Goal: Transaction & Acquisition: Purchase product/service

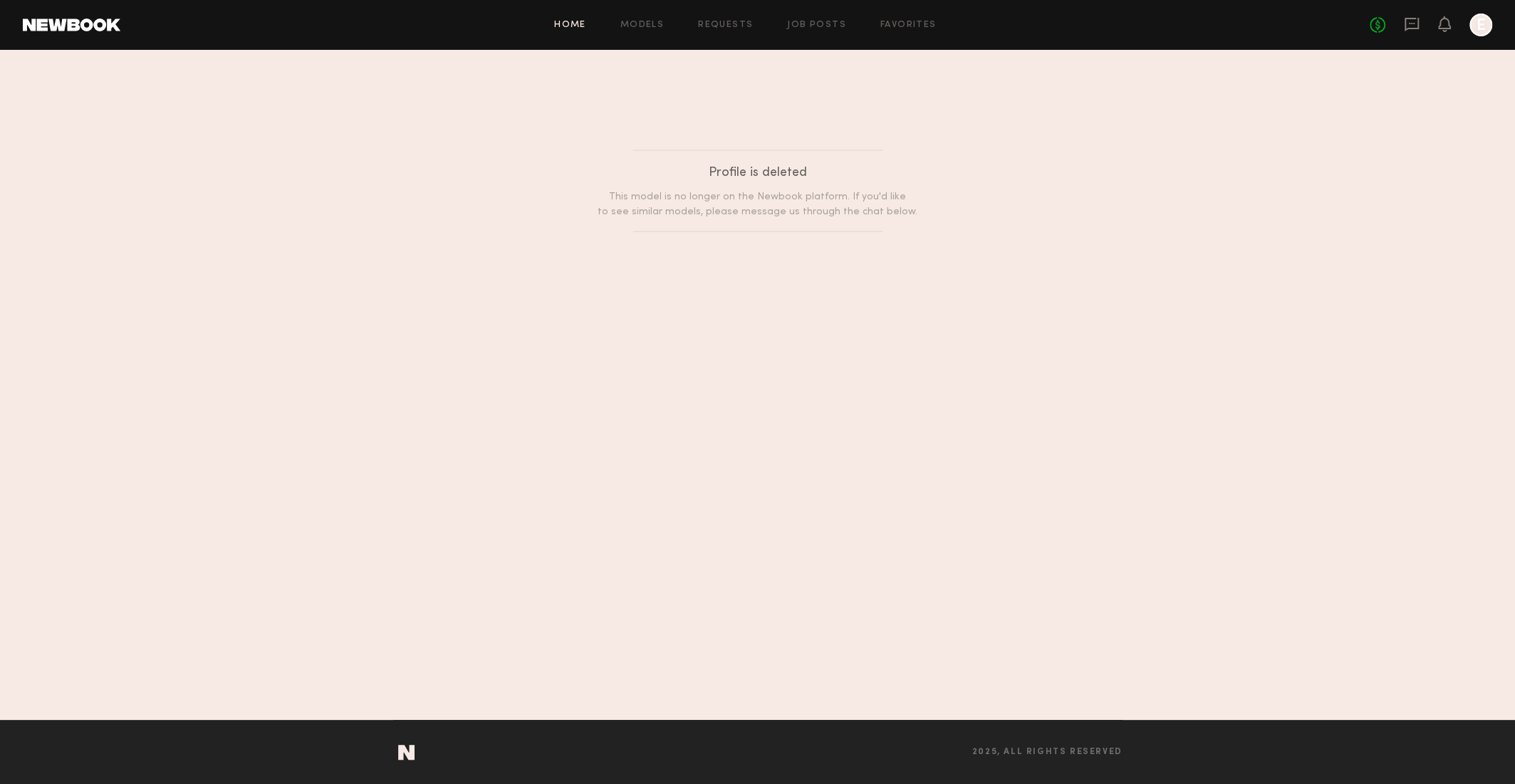
click at [582, 26] on link "Home" at bounding box center [570, 25] width 32 height 9
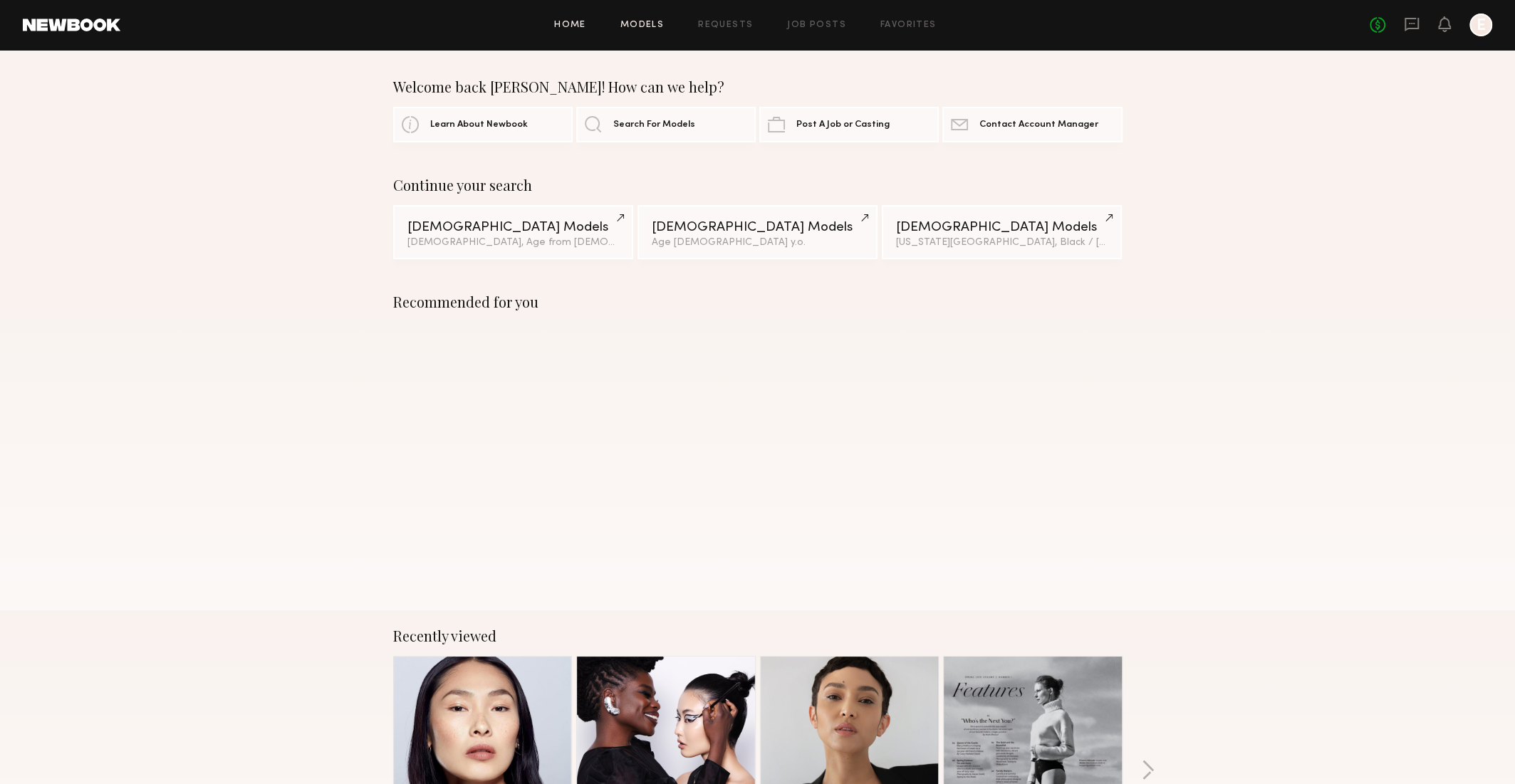
click at [631, 29] on link "Models" at bounding box center [642, 25] width 44 height 9
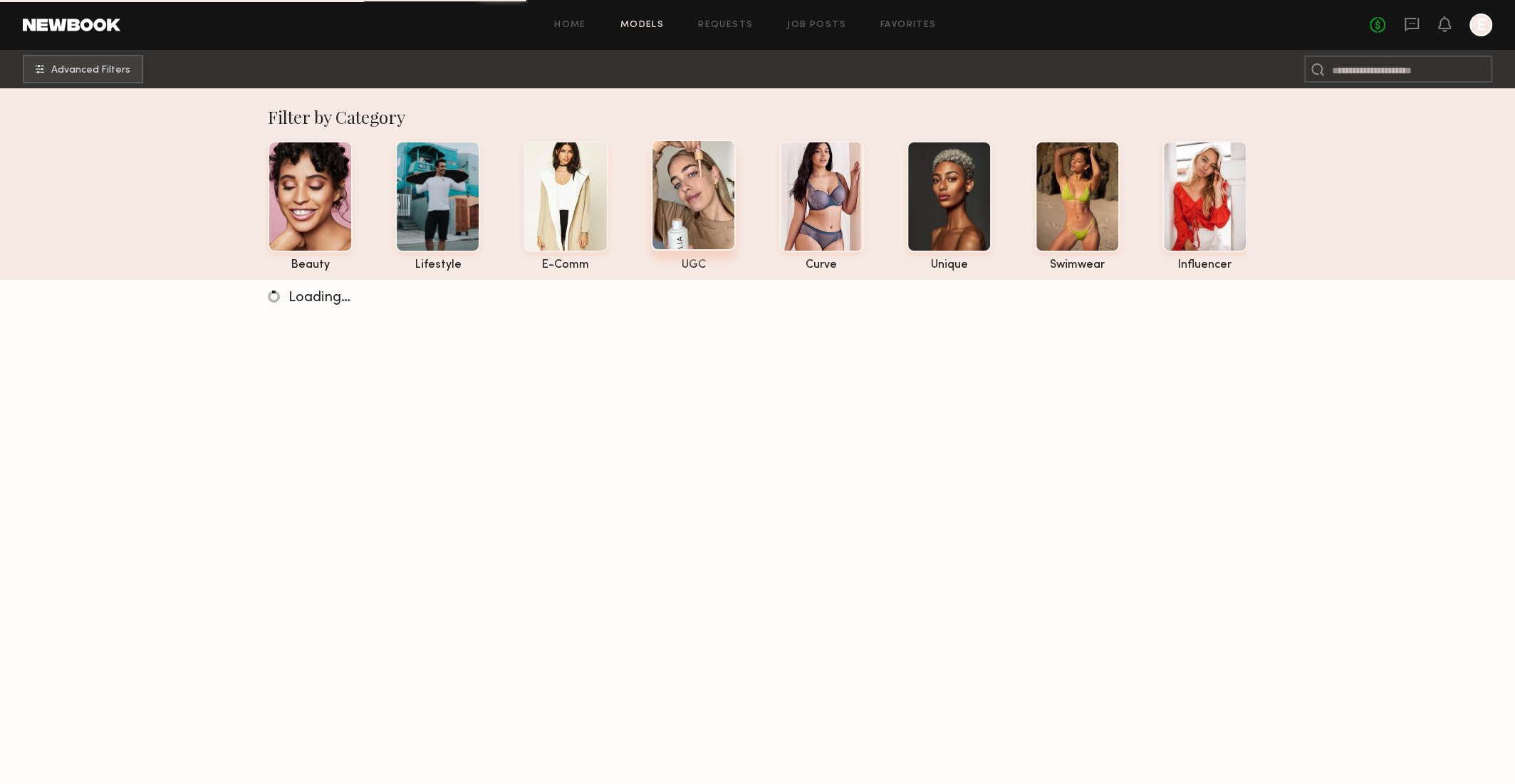
click at [689, 181] on div at bounding box center [693, 195] width 85 height 111
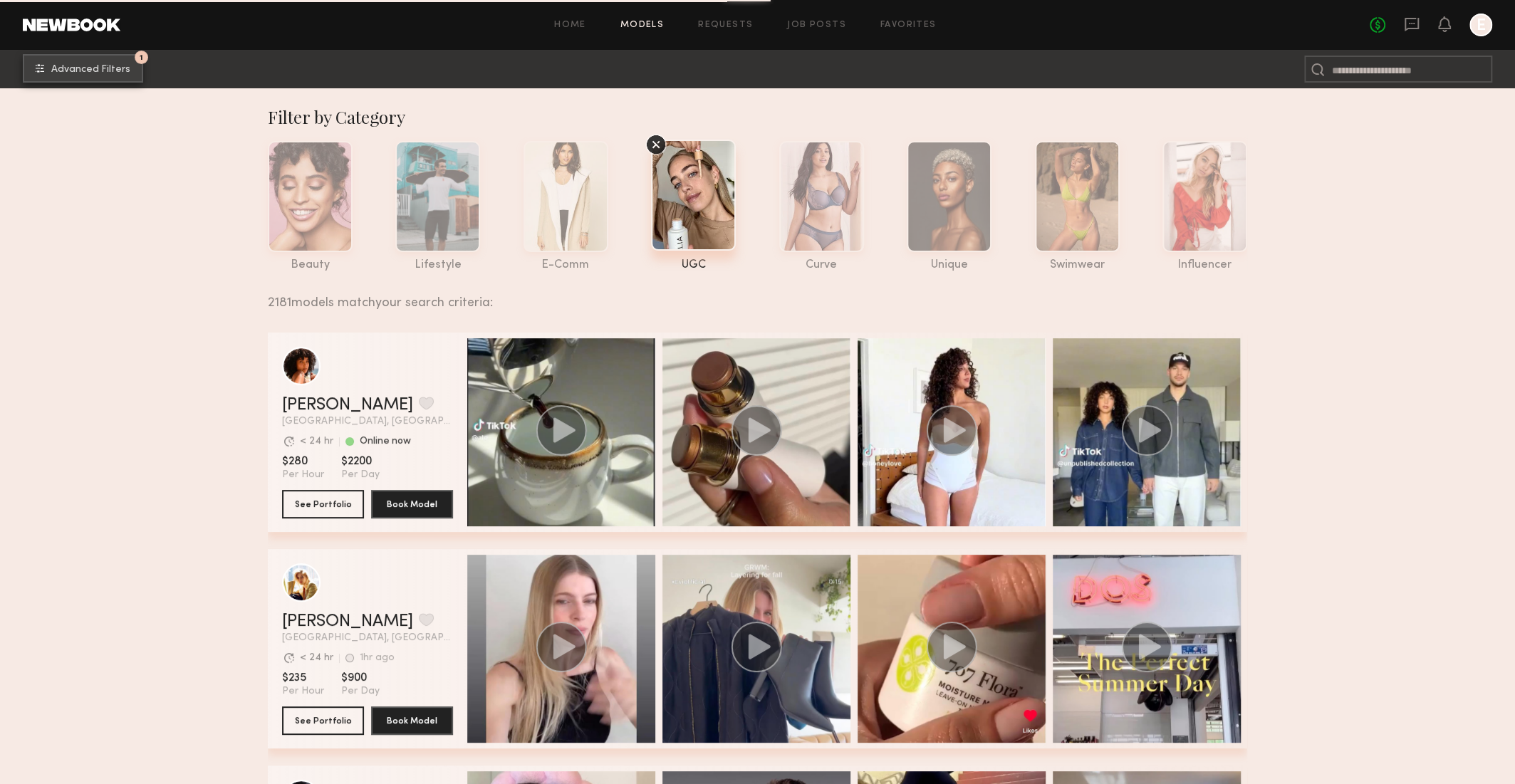
click at [90, 58] on button "1 Advanced Filters" at bounding box center [83, 68] width 120 height 29
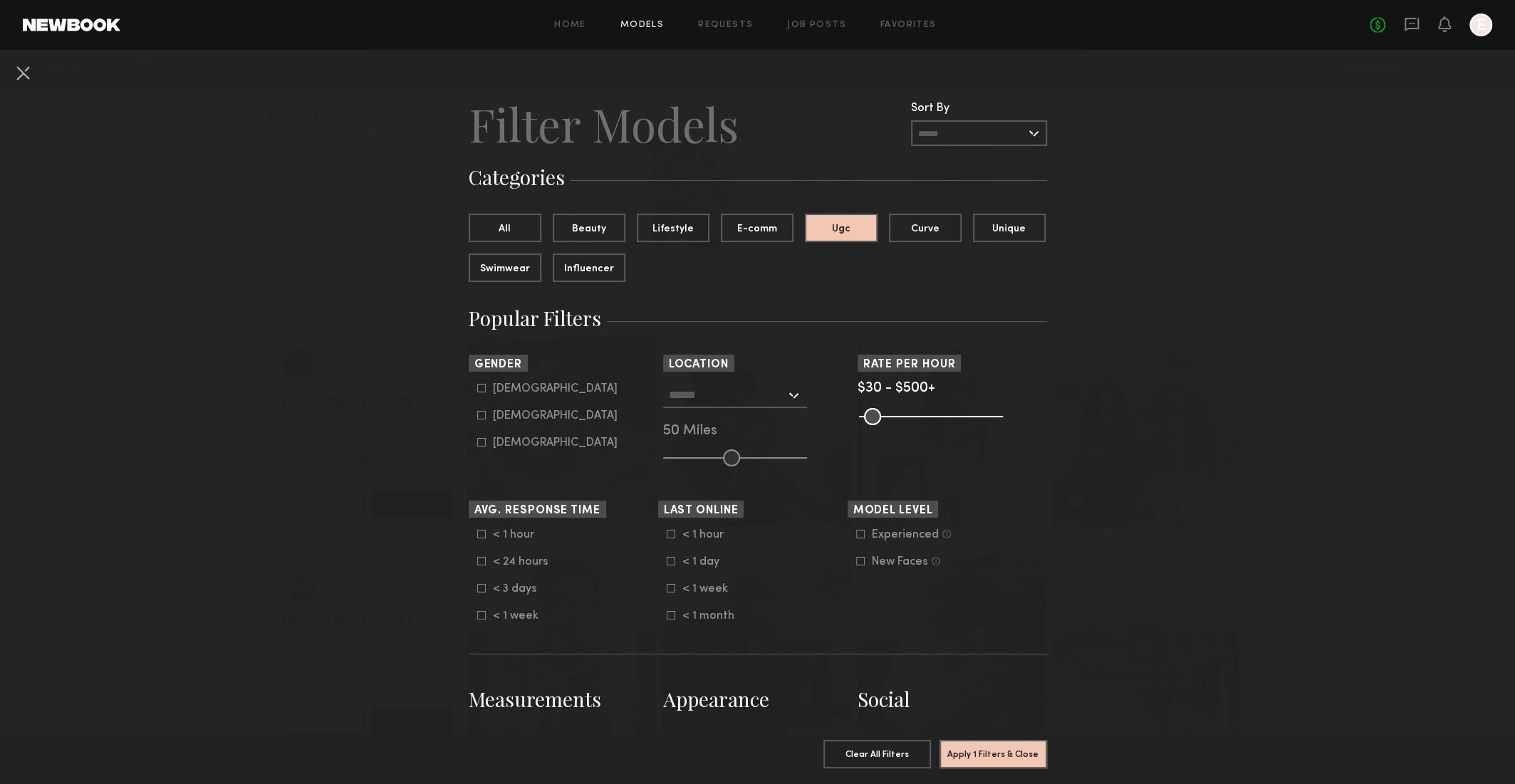
click at [482, 411] on icon at bounding box center [481, 415] width 8 height 8
type input "**"
click at [963, 744] on button "Apply 2 Filters & Close" at bounding box center [993, 753] width 108 height 29
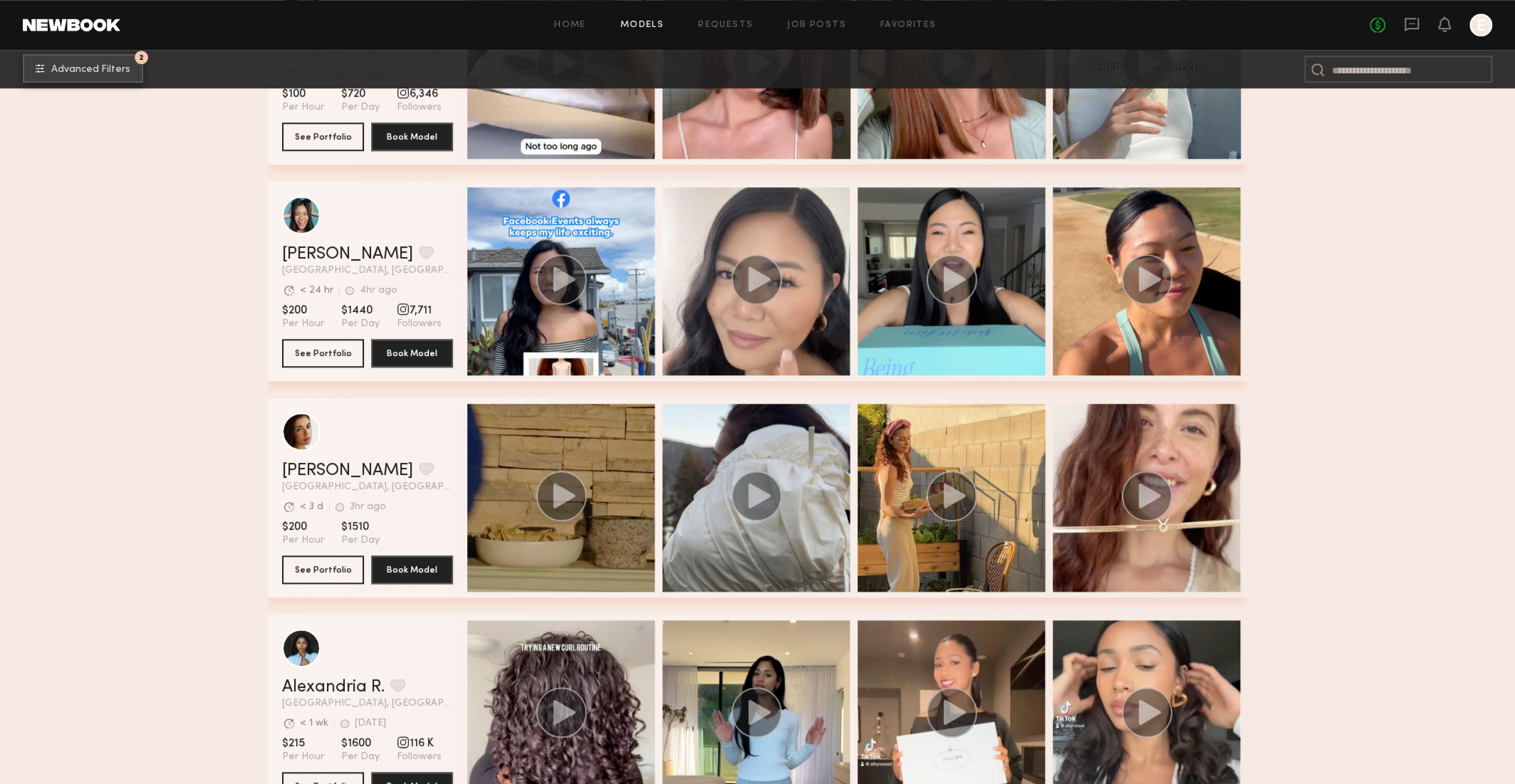
scroll to position [1080, 0]
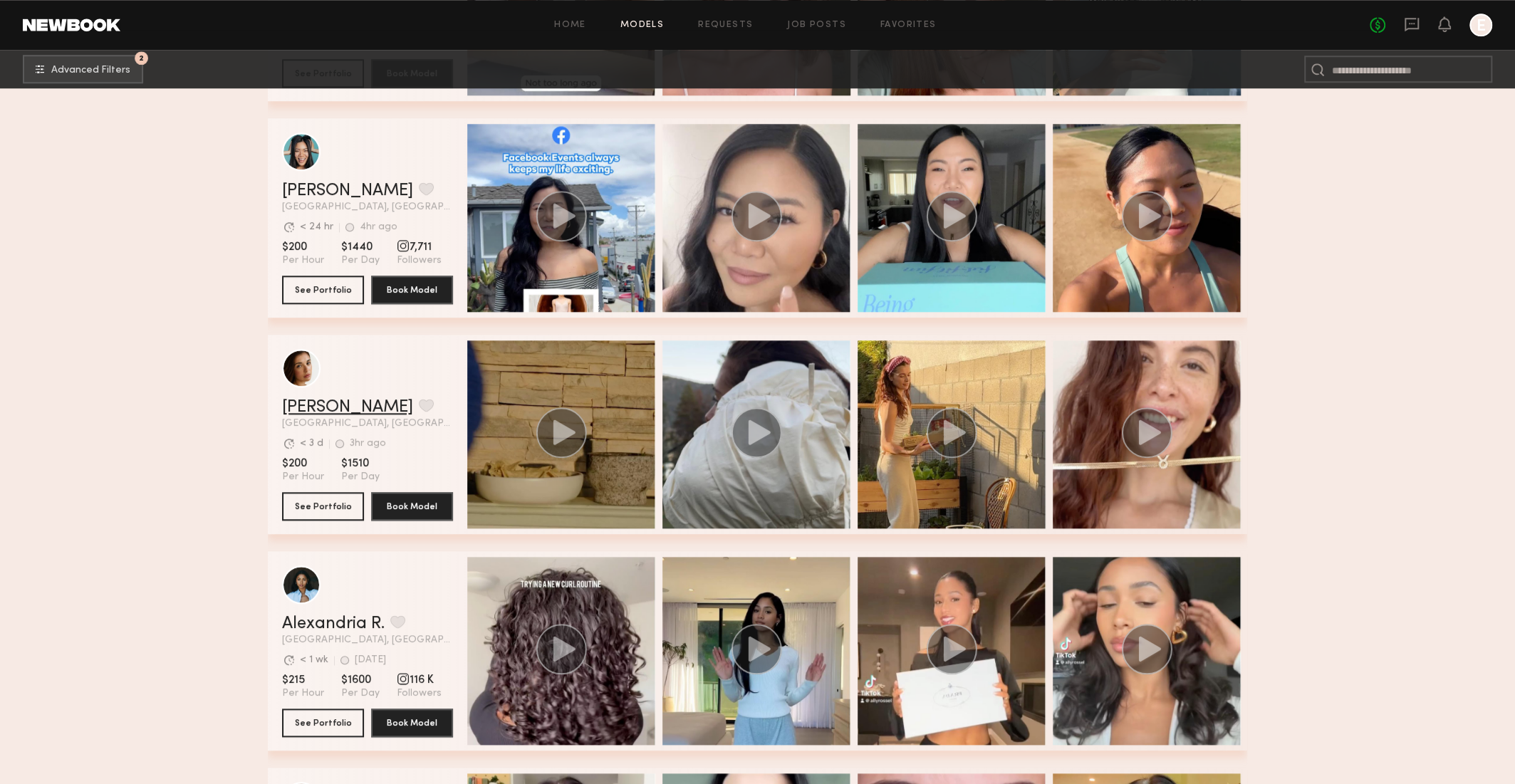
click at [346, 408] on link "Jasmine G." at bounding box center [348, 408] width 131 height 17
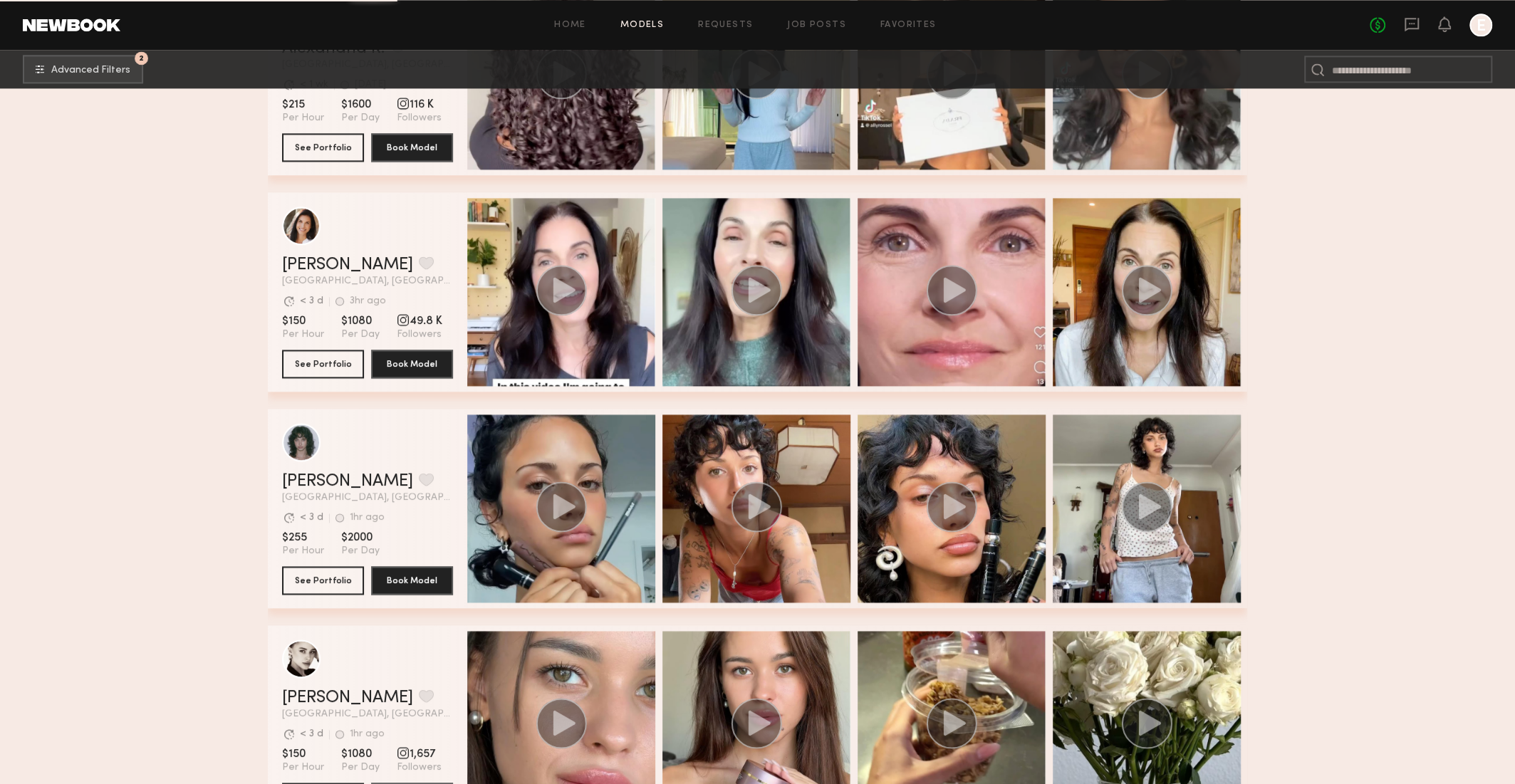
scroll to position [1658, 0]
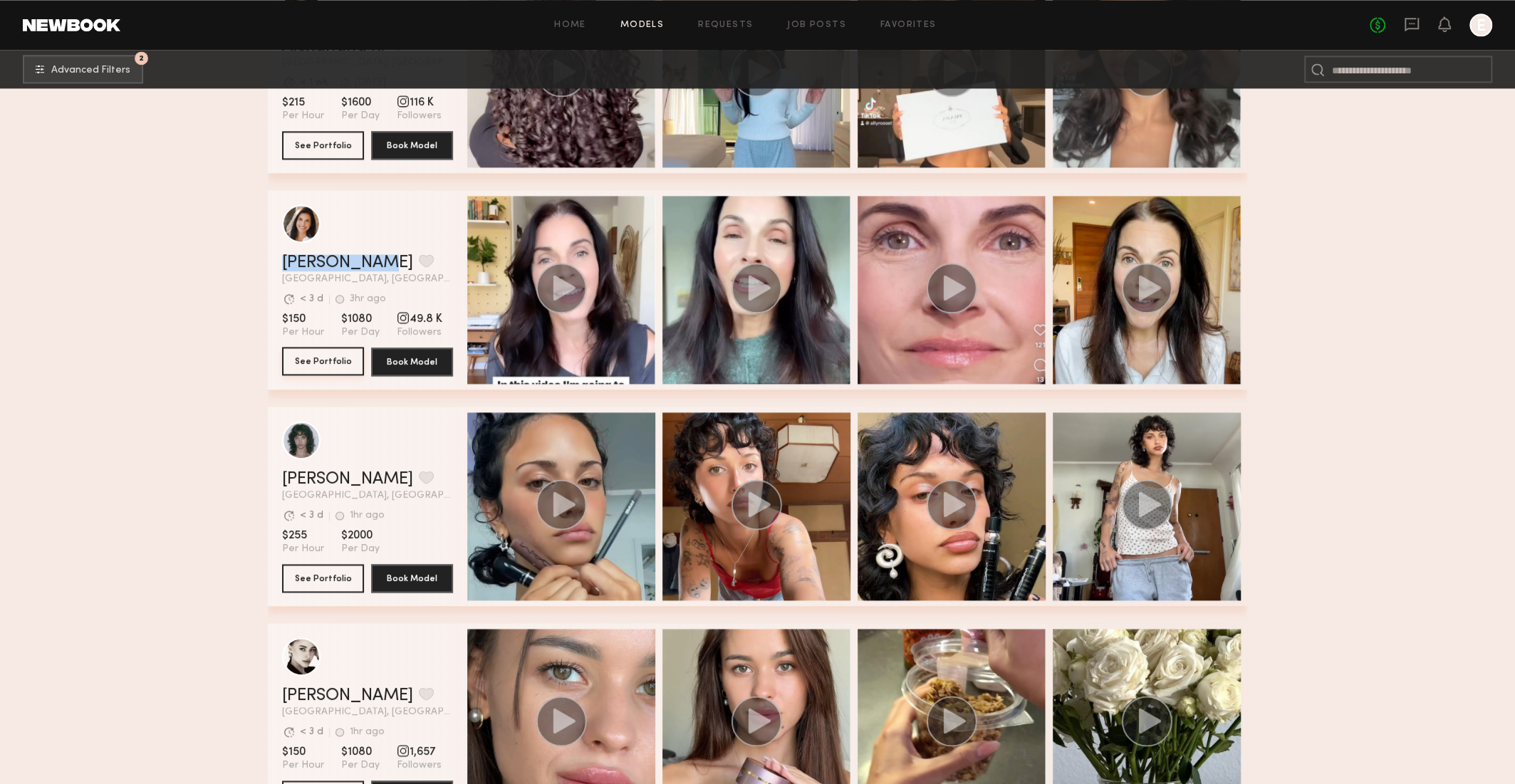
click at [318, 359] on button "See Portfolio" at bounding box center [323, 361] width 82 height 29
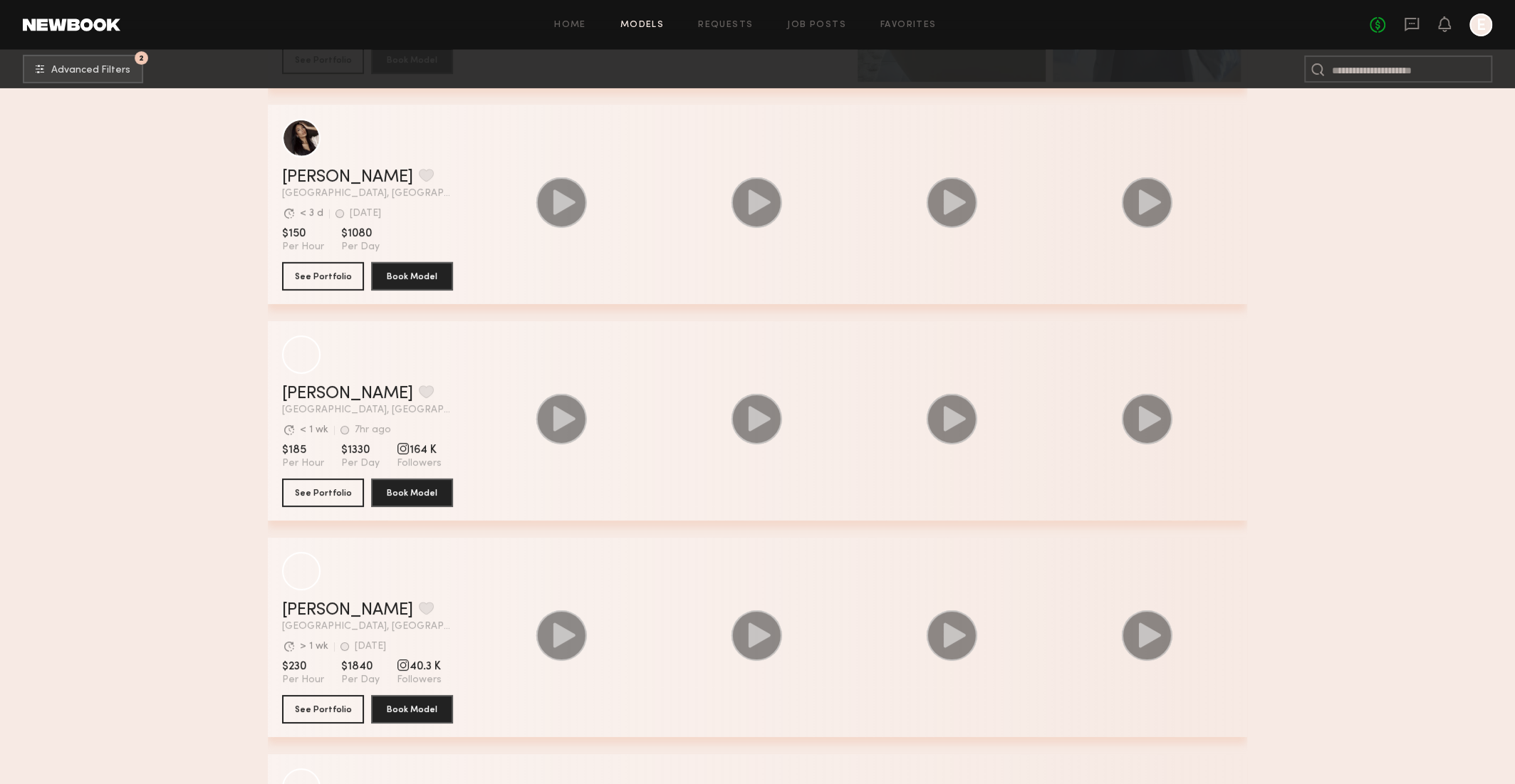
scroll to position [13223, 0]
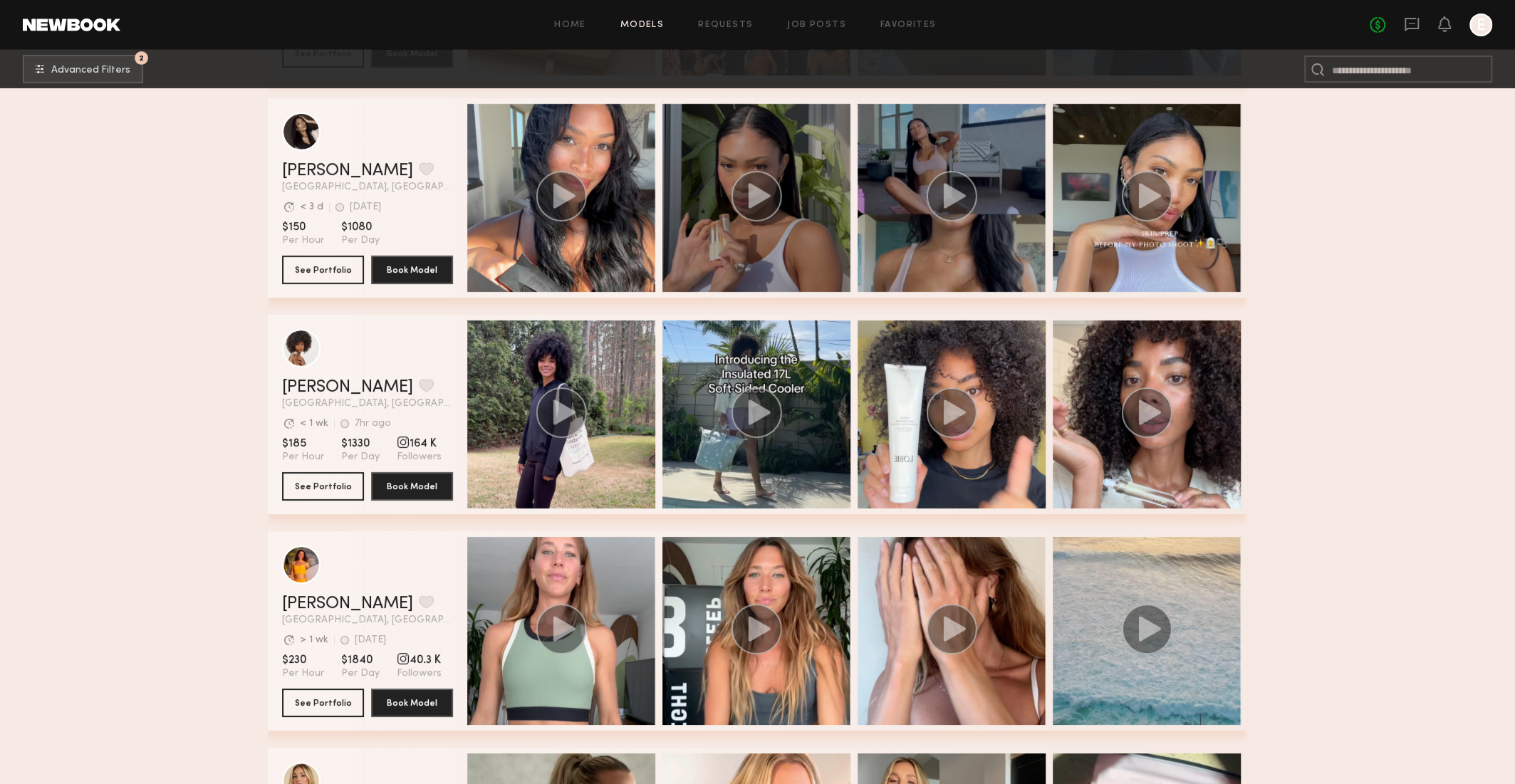
click at [732, 224] on span "grid" at bounding box center [757, 197] width 51 height 54
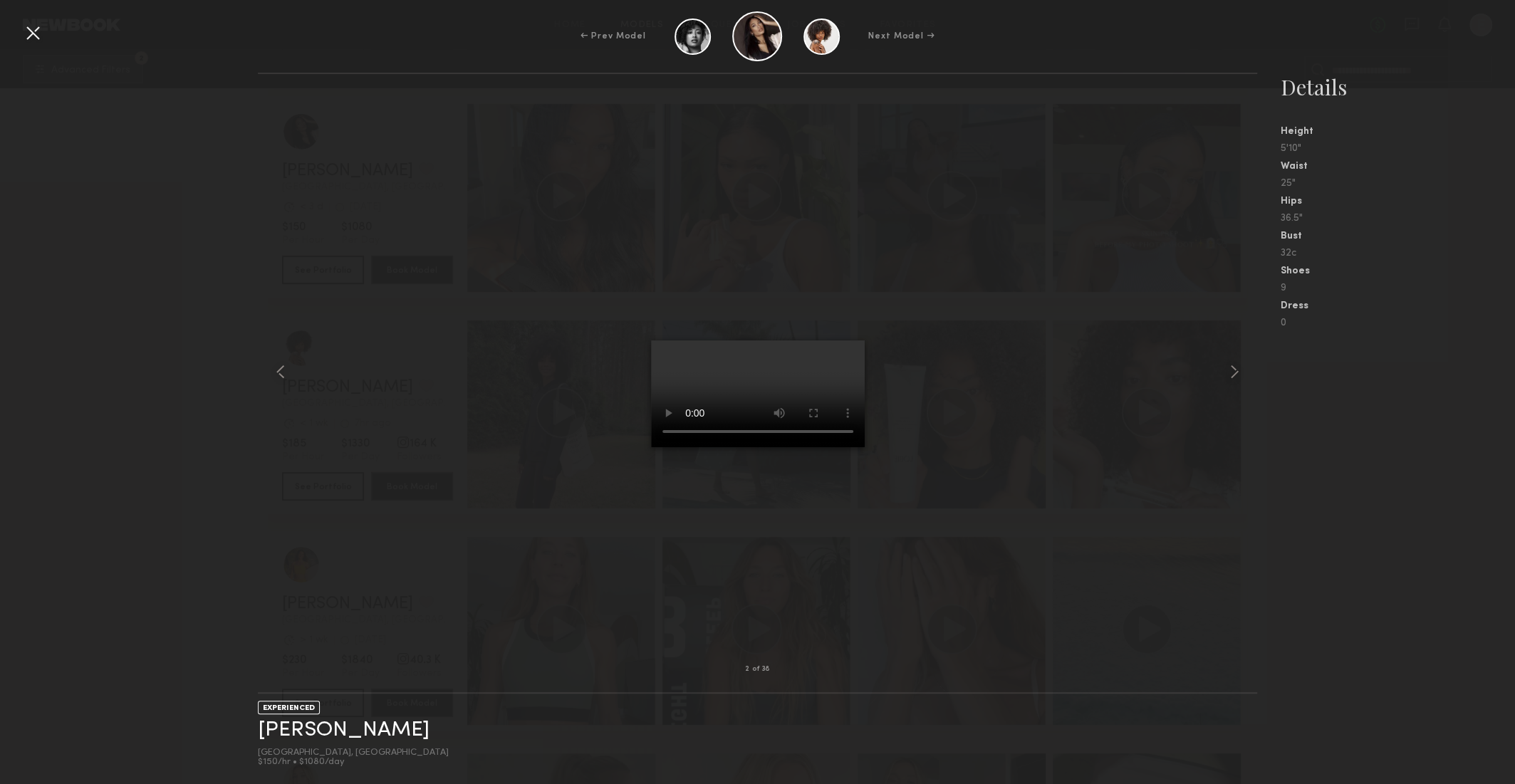
click at [349, 506] on div at bounding box center [758, 371] width 1000 height 549
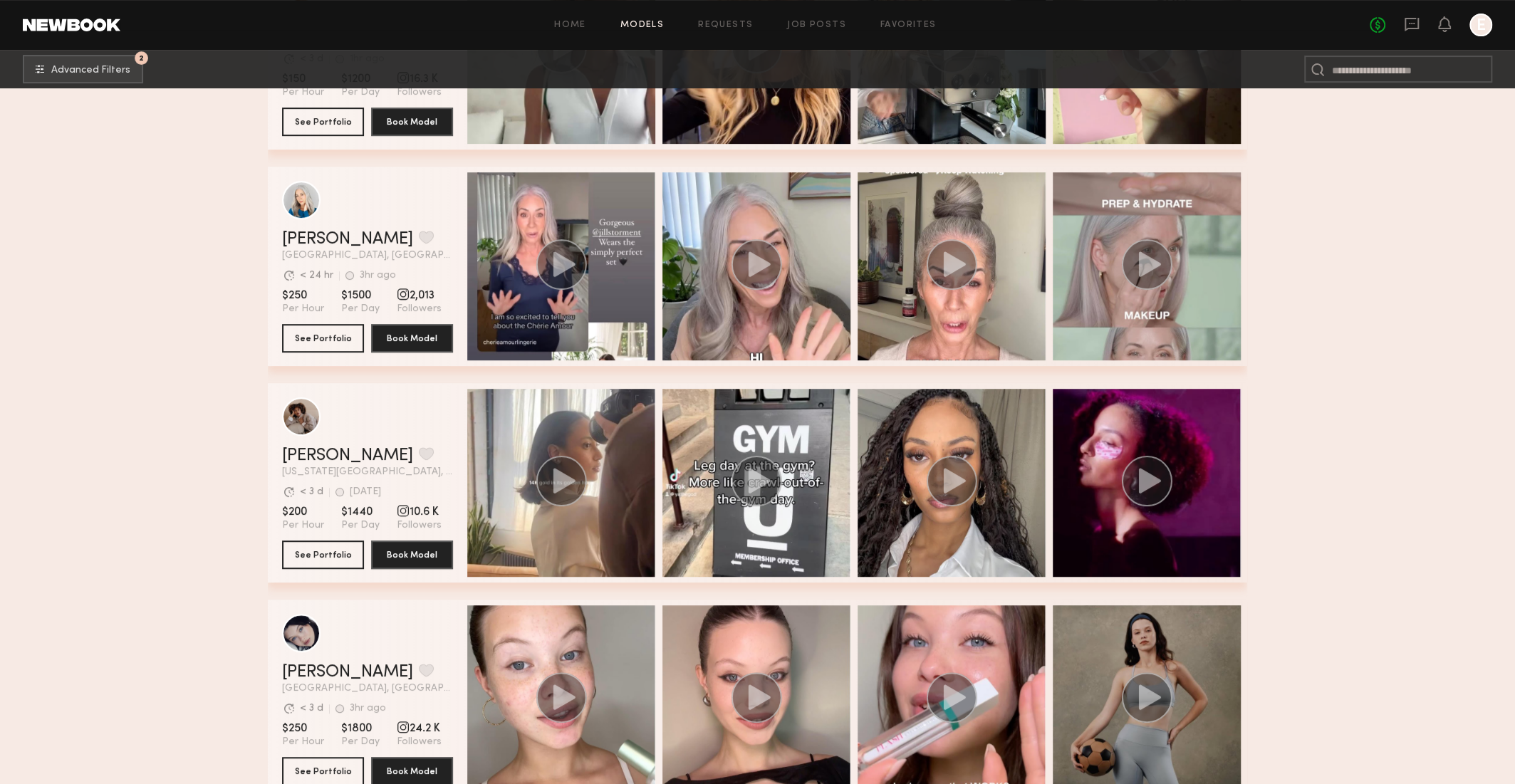
scroll to position [14022, 0]
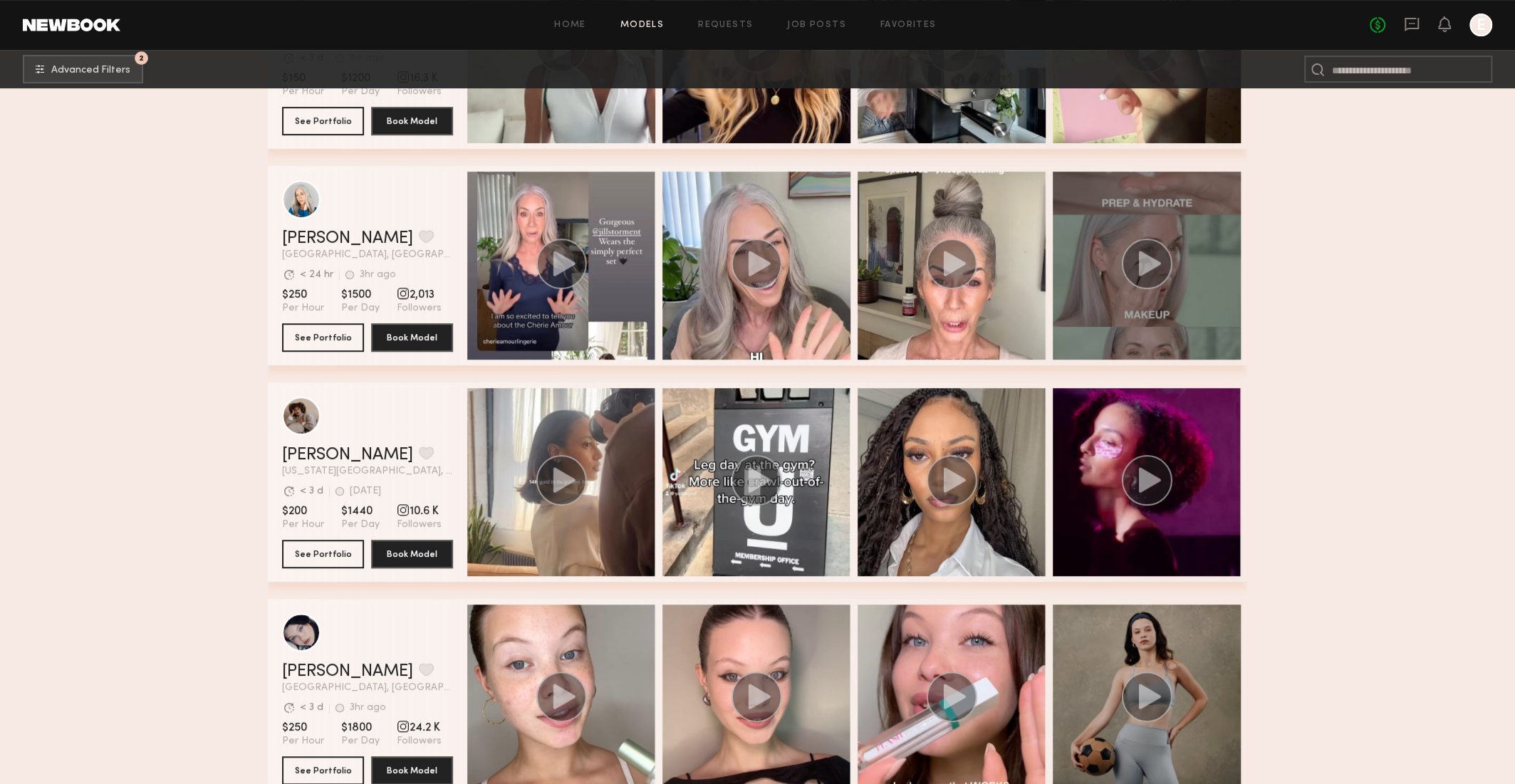
click at [1107, 220] on div "grid" at bounding box center [1146, 265] width 188 height 188
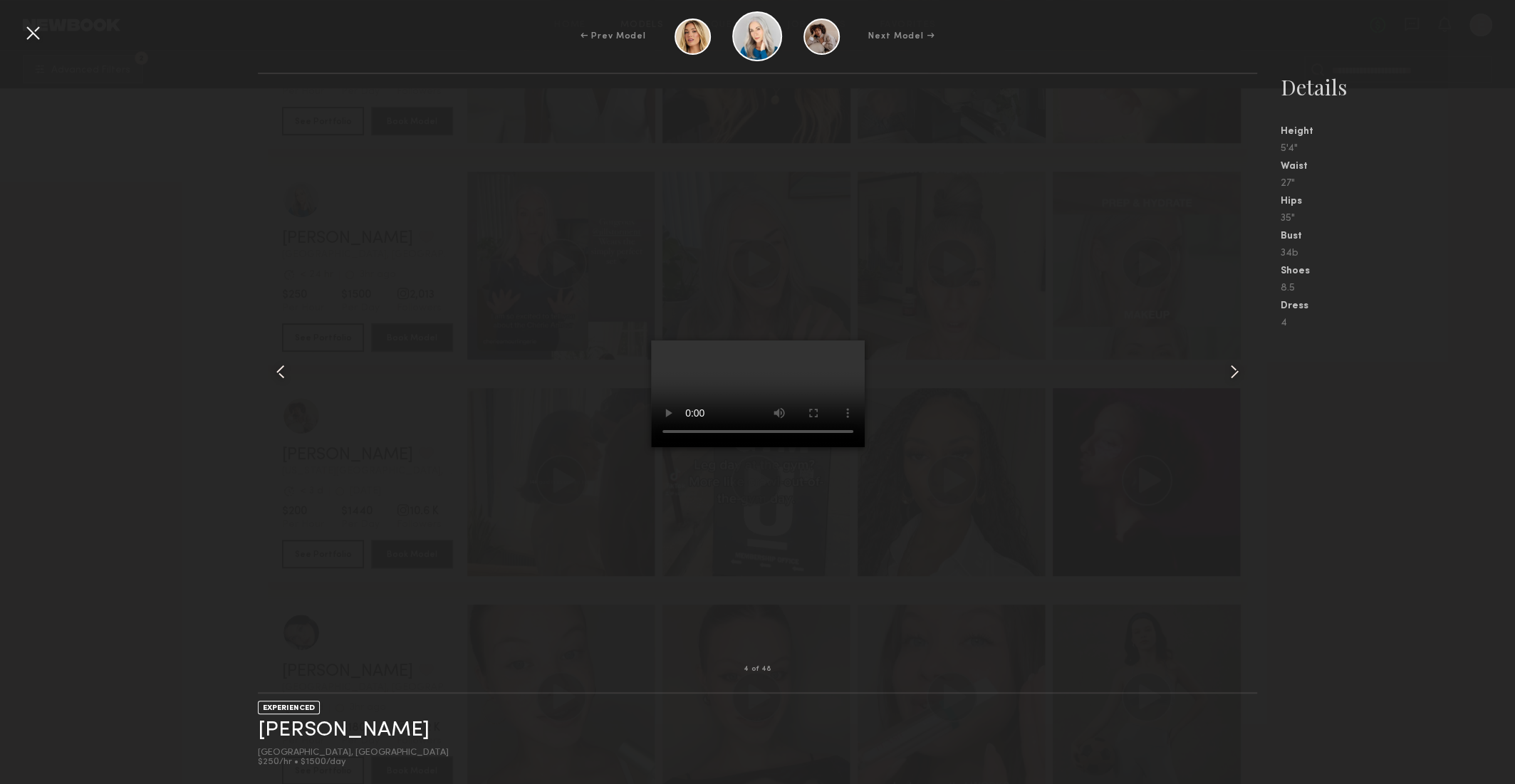
click at [570, 510] on div at bounding box center [758, 371] width 1000 height 549
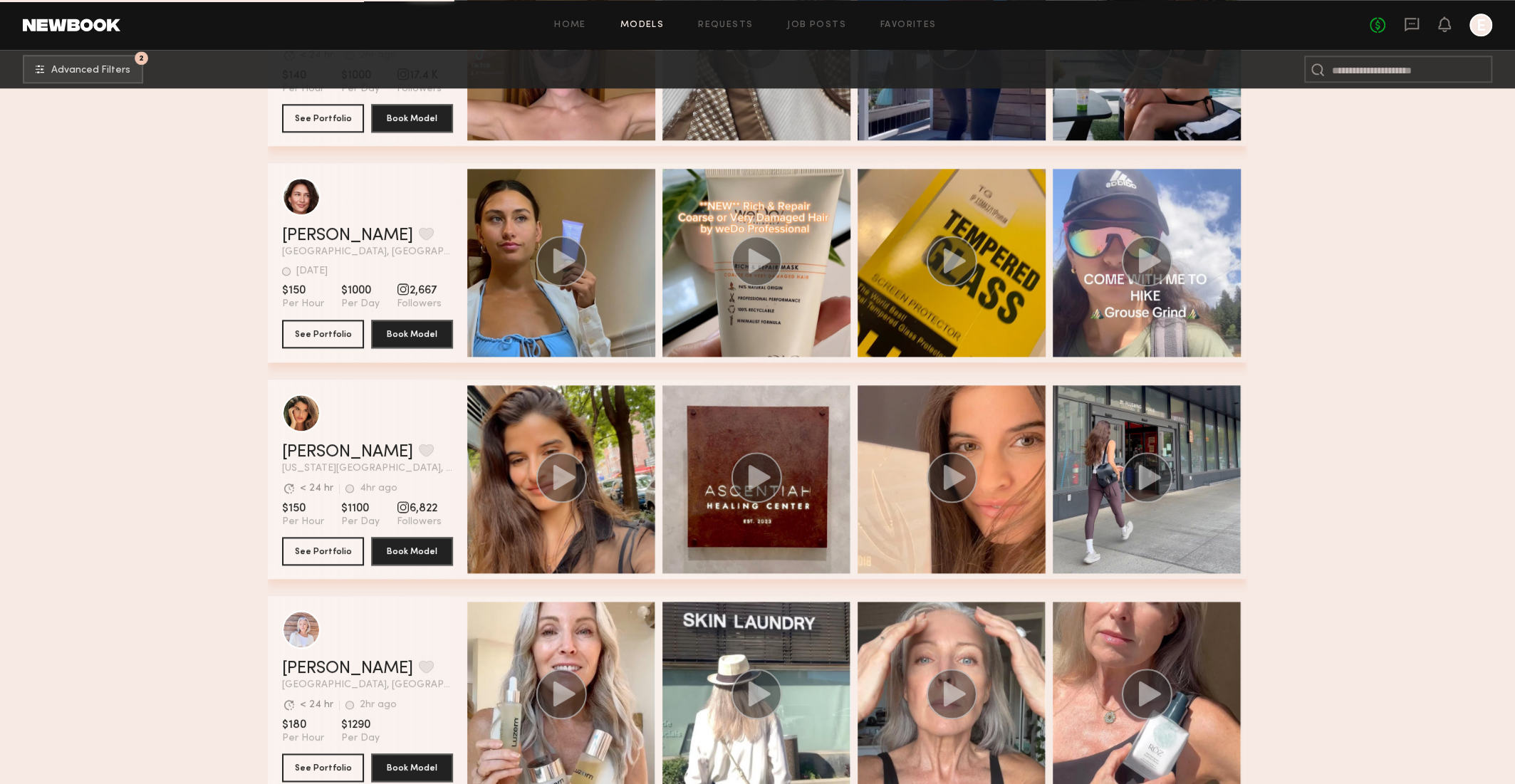
scroll to position [15113, 0]
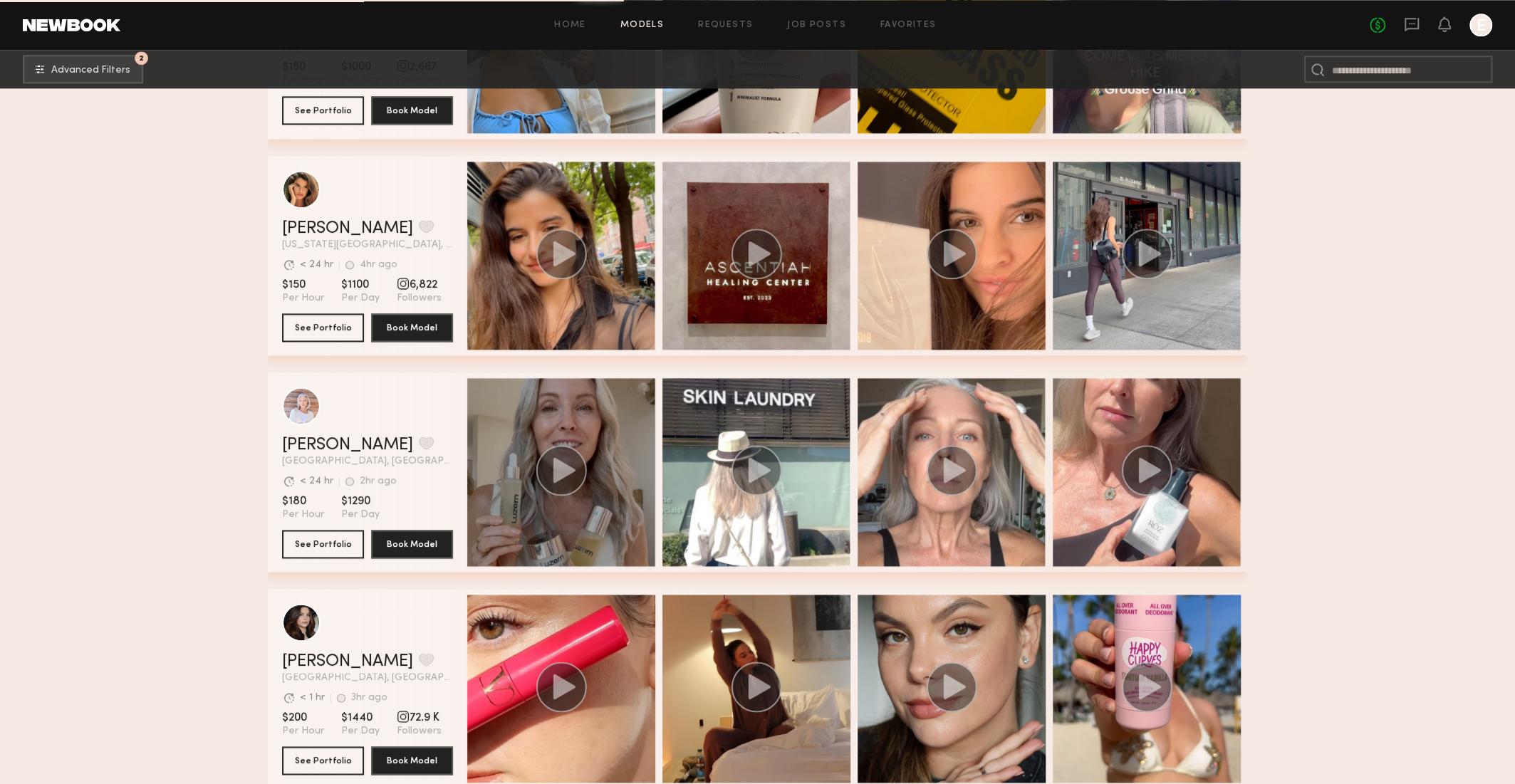
click at [606, 506] on div "grid" at bounding box center [560, 471] width 188 height 188
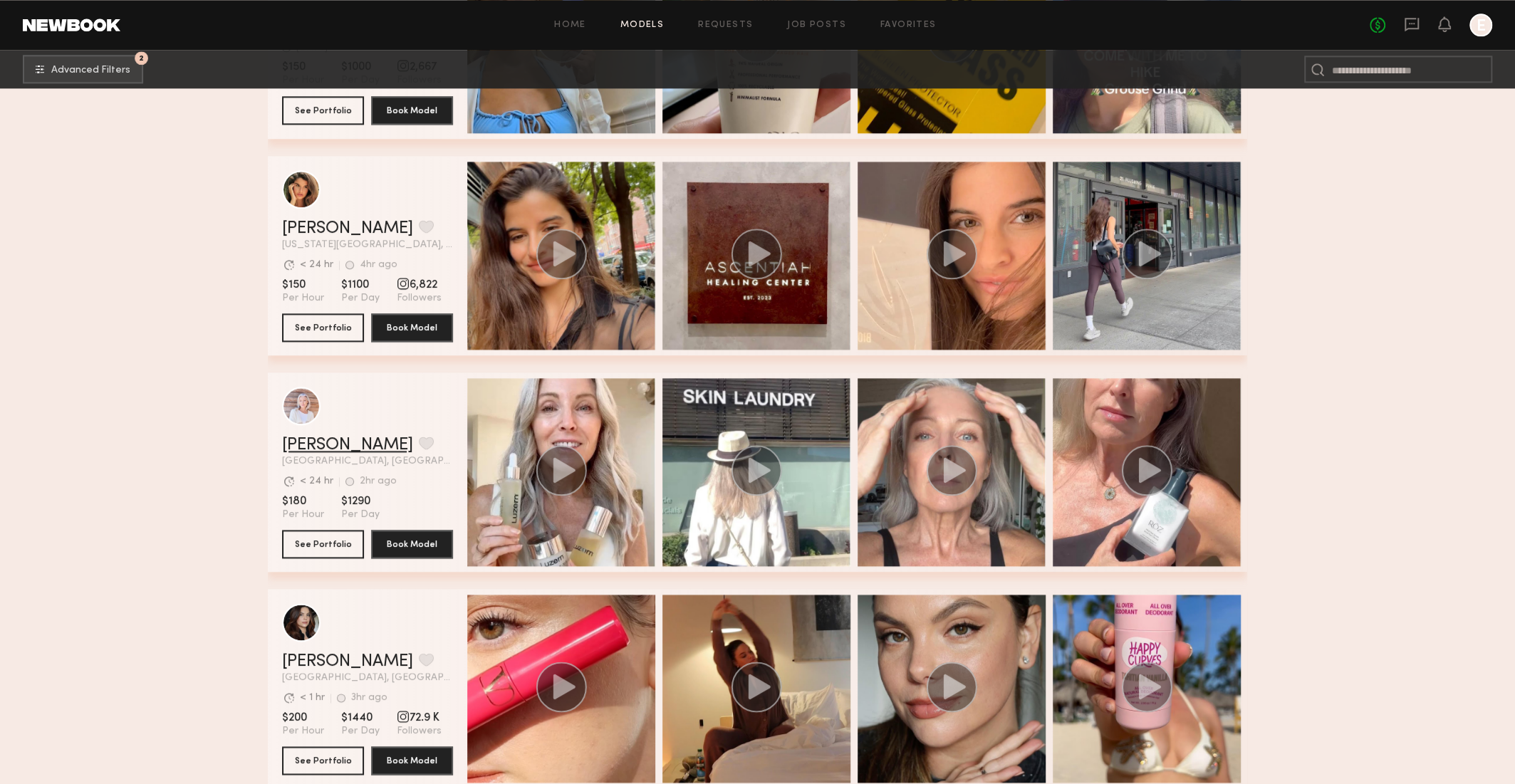
click at [311, 442] on link "Lisa S." at bounding box center [348, 445] width 131 height 17
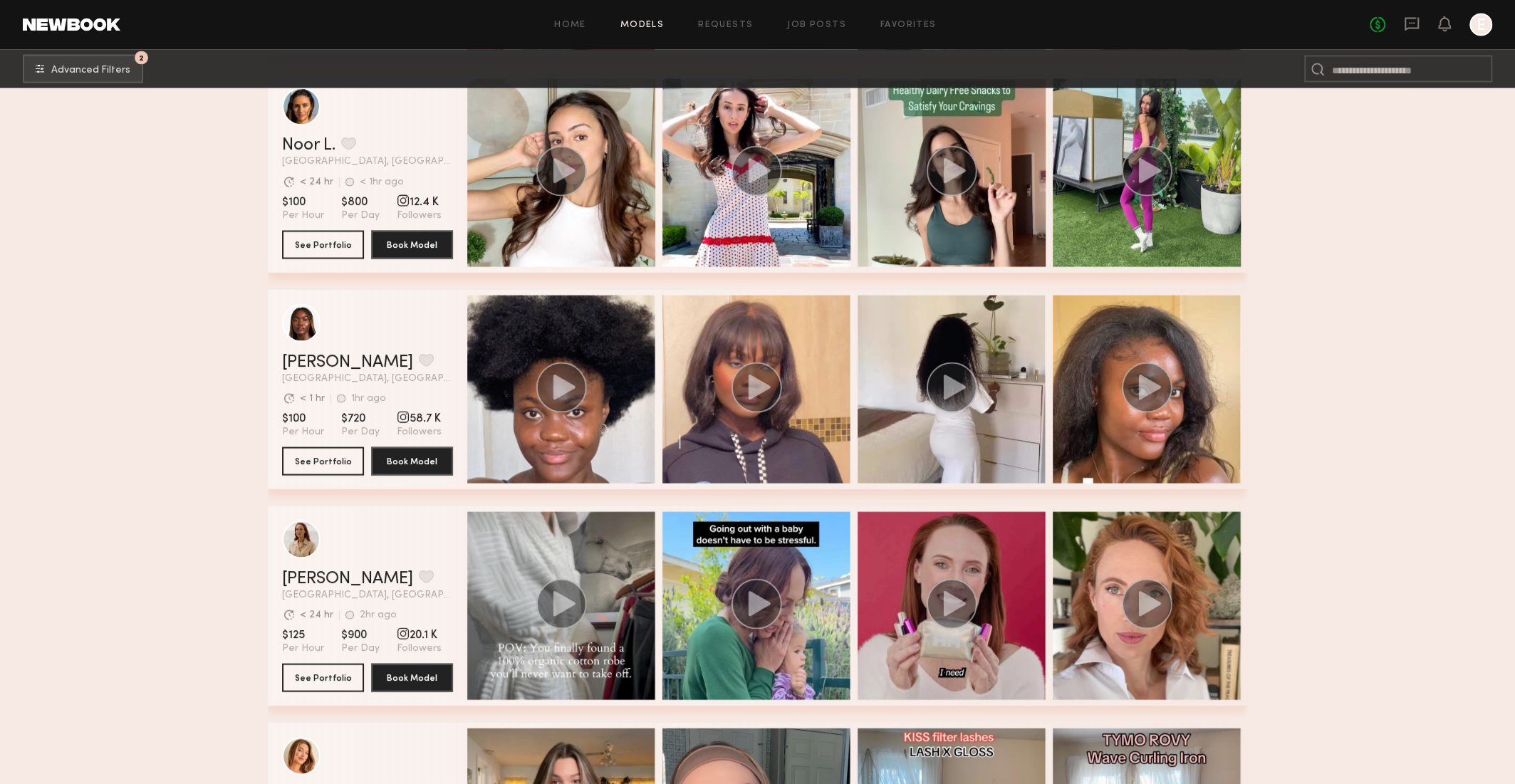
scroll to position [16275, 0]
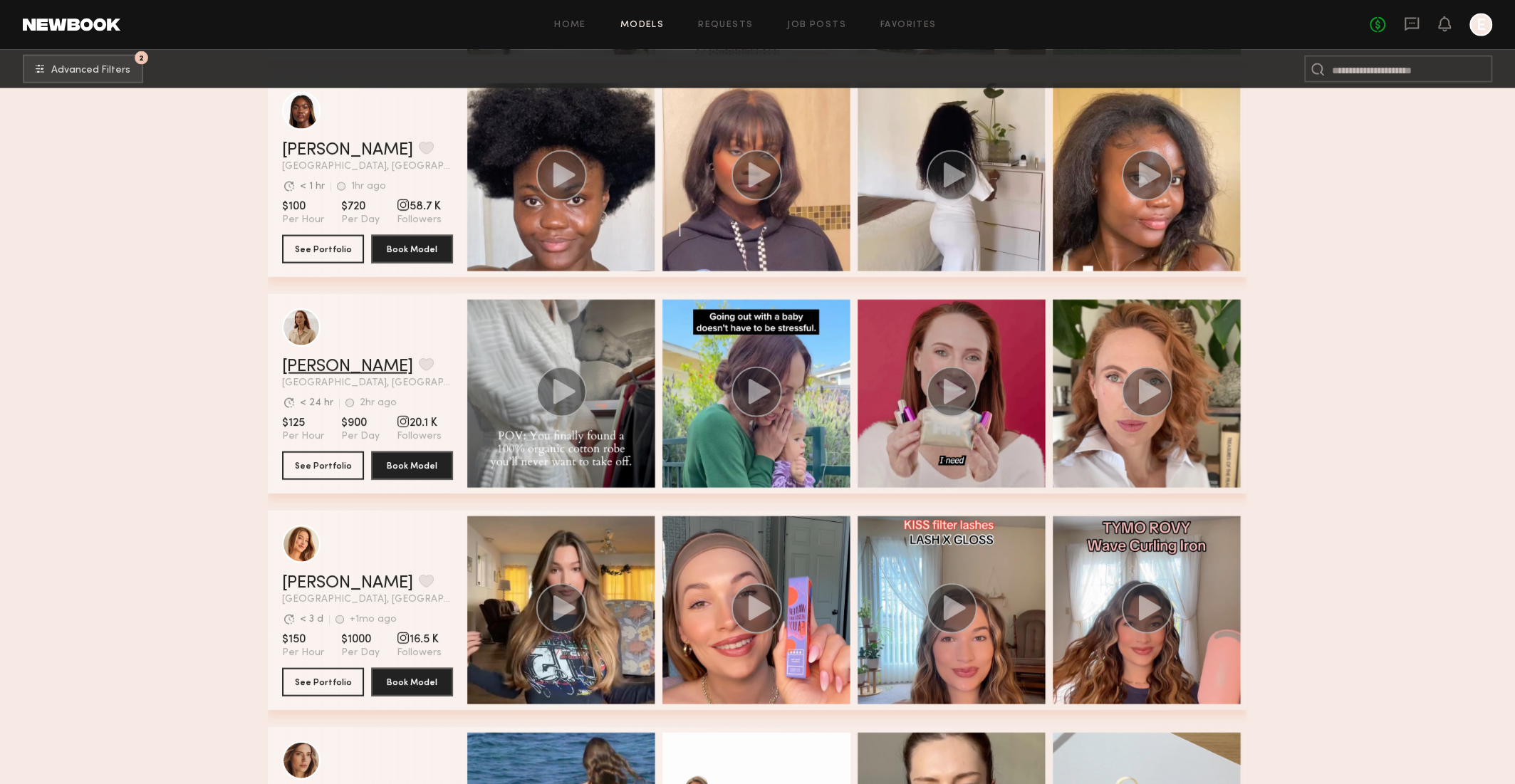
click at [307, 367] on link "Sarah K." at bounding box center [348, 367] width 131 height 17
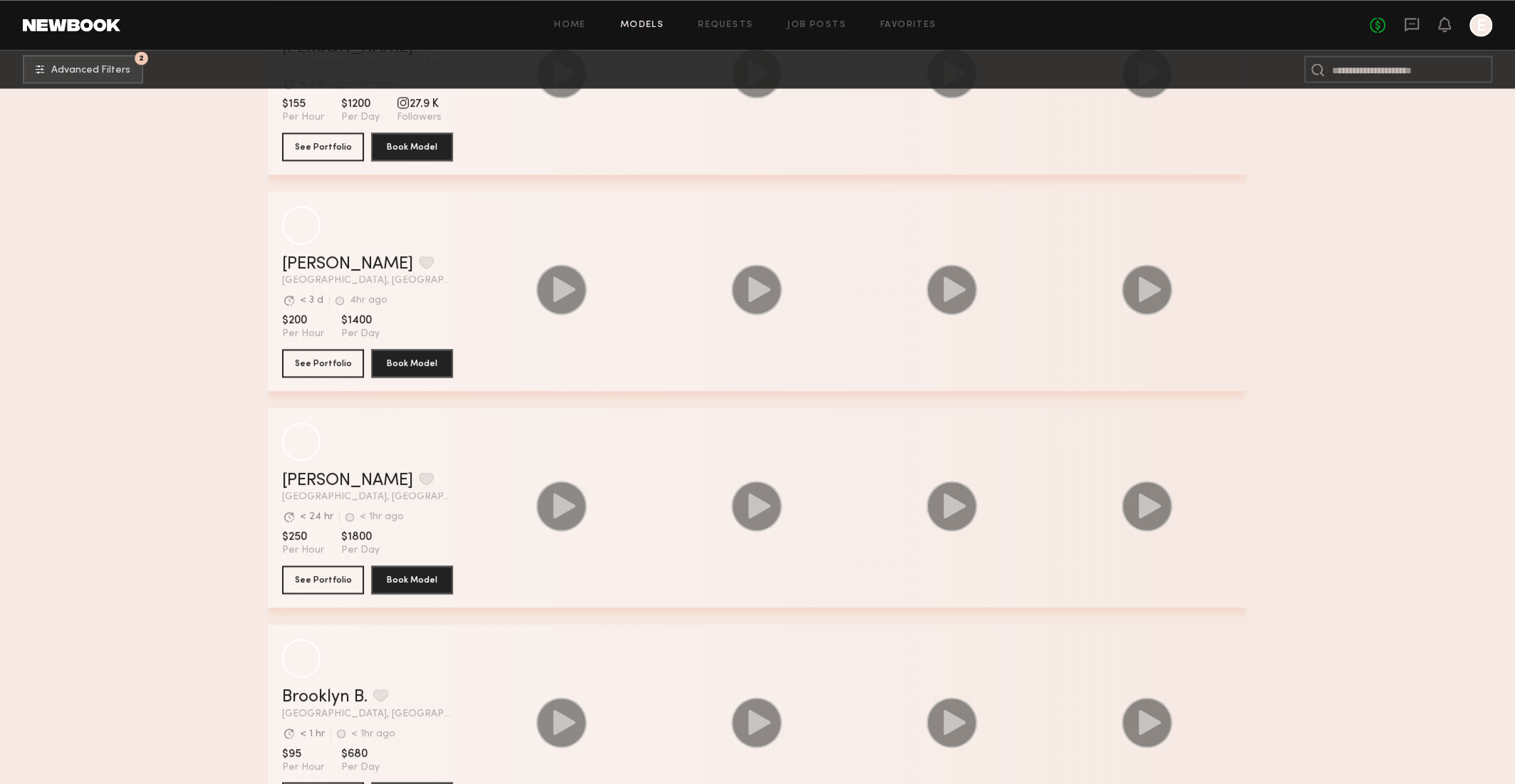
scroll to position [29151, 0]
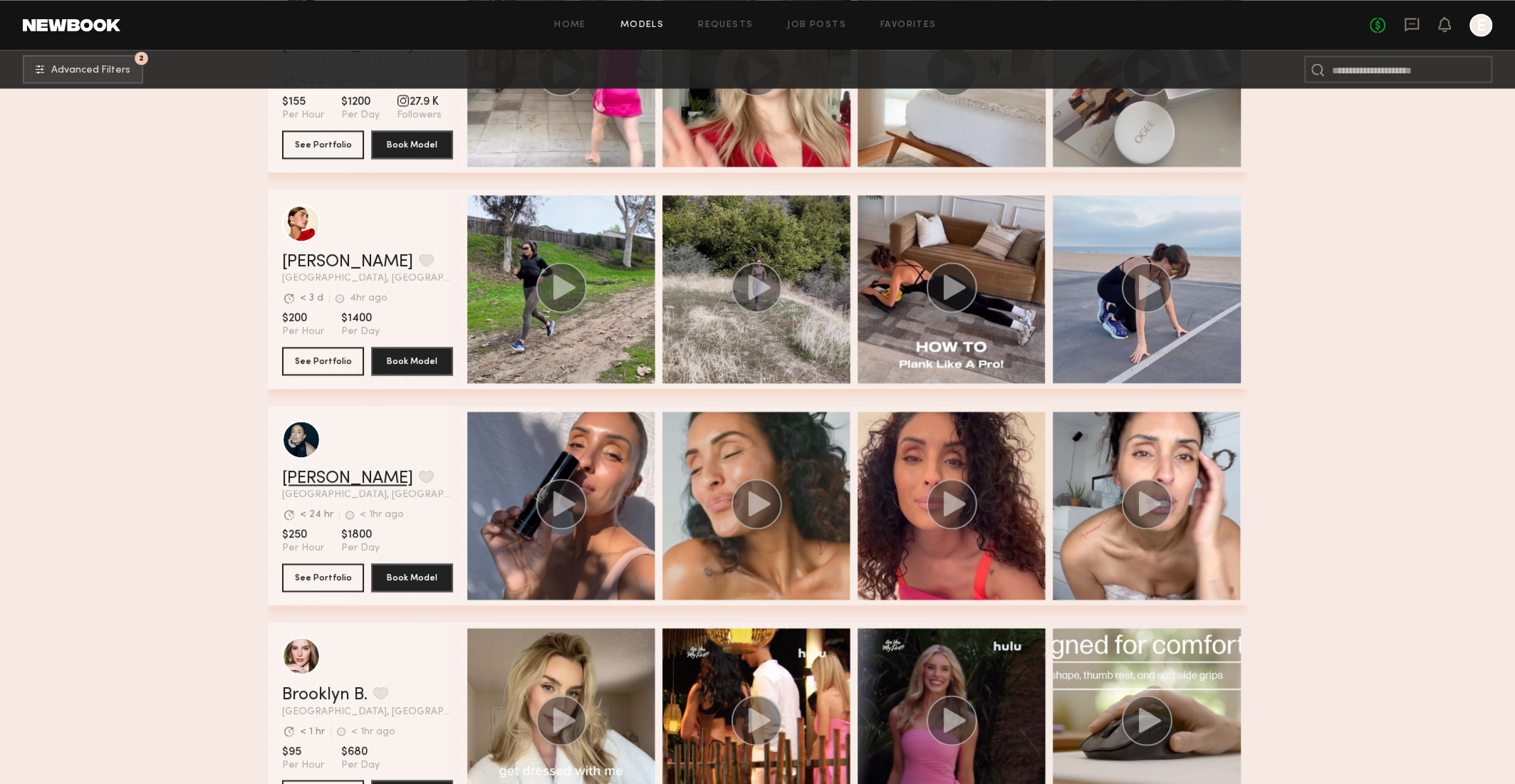
click at [323, 482] on link "Gloria E." at bounding box center [348, 479] width 131 height 17
click at [295, 445] on div "grid" at bounding box center [301, 438] width 38 height 38
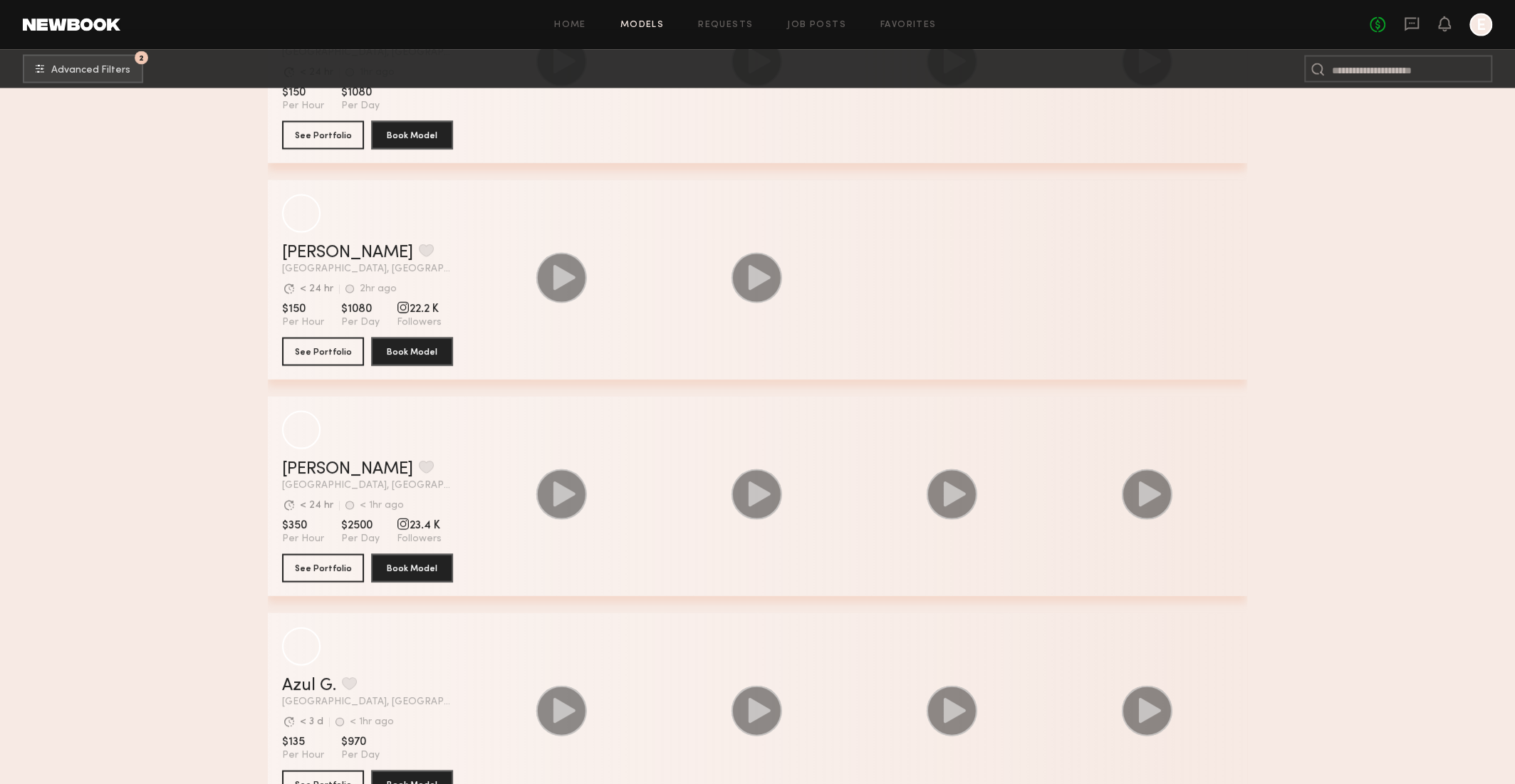
scroll to position [34364, 0]
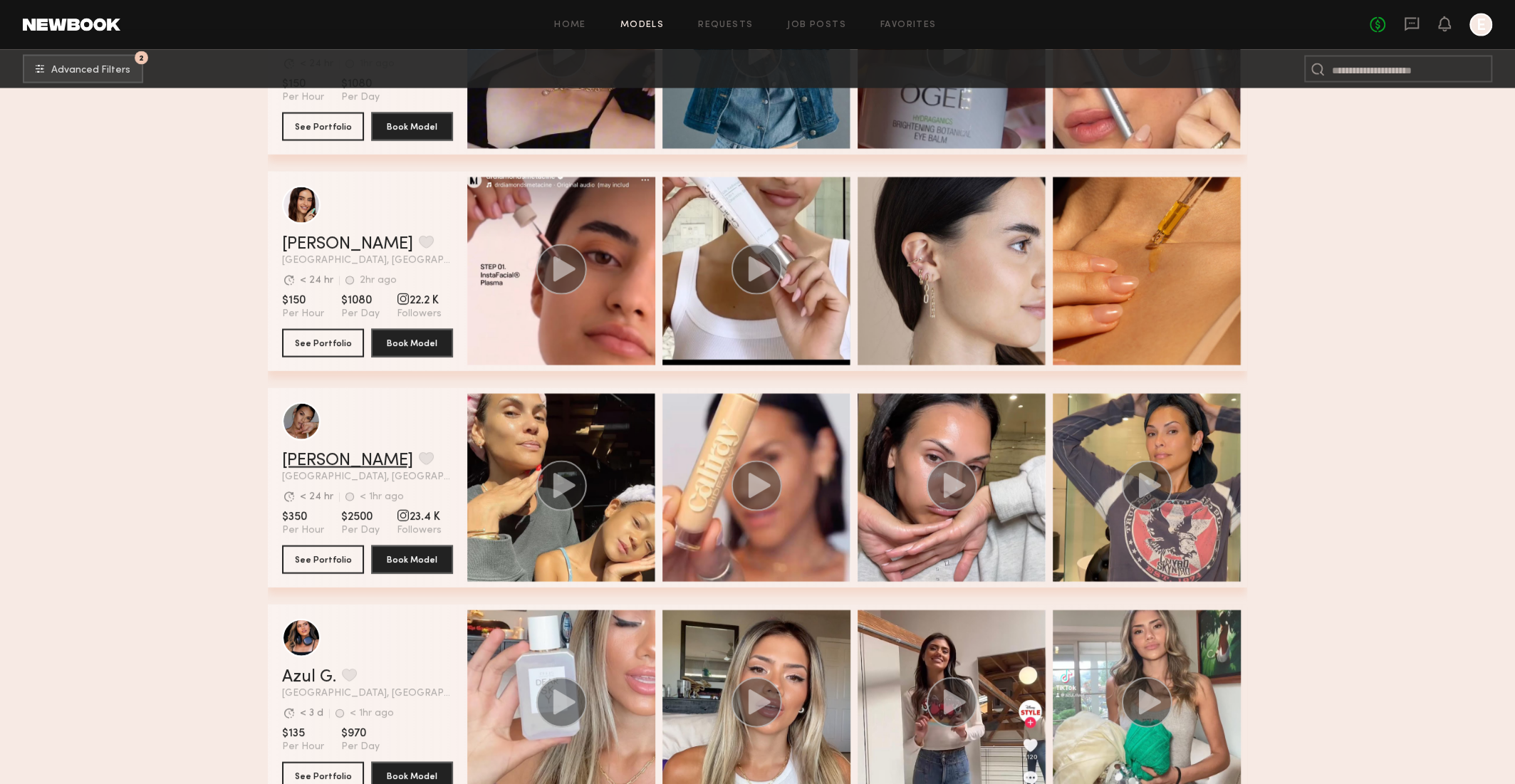
click at [330, 462] on link "Jesiree D." at bounding box center [348, 461] width 131 height 17
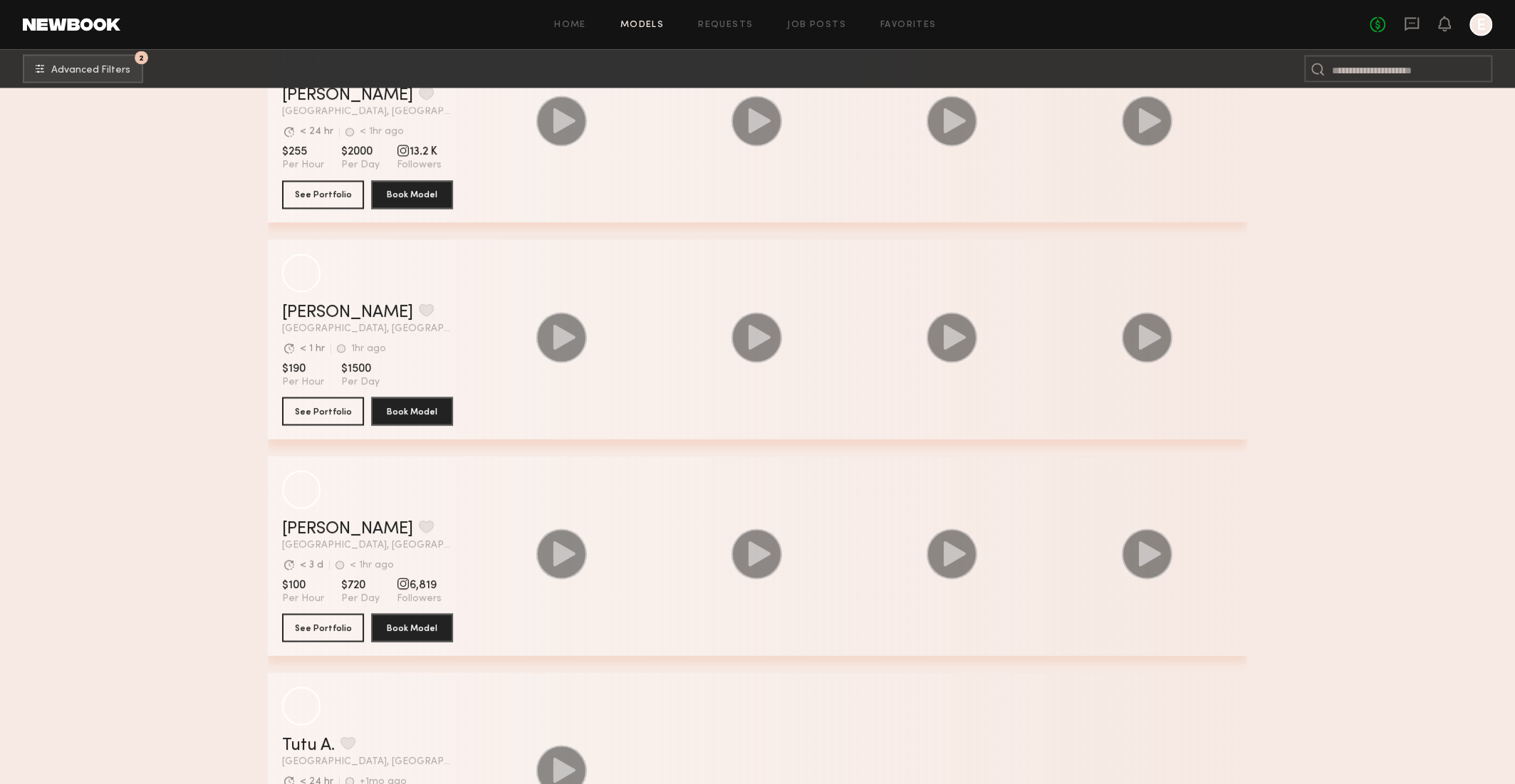
scroll to position [38640, 0]
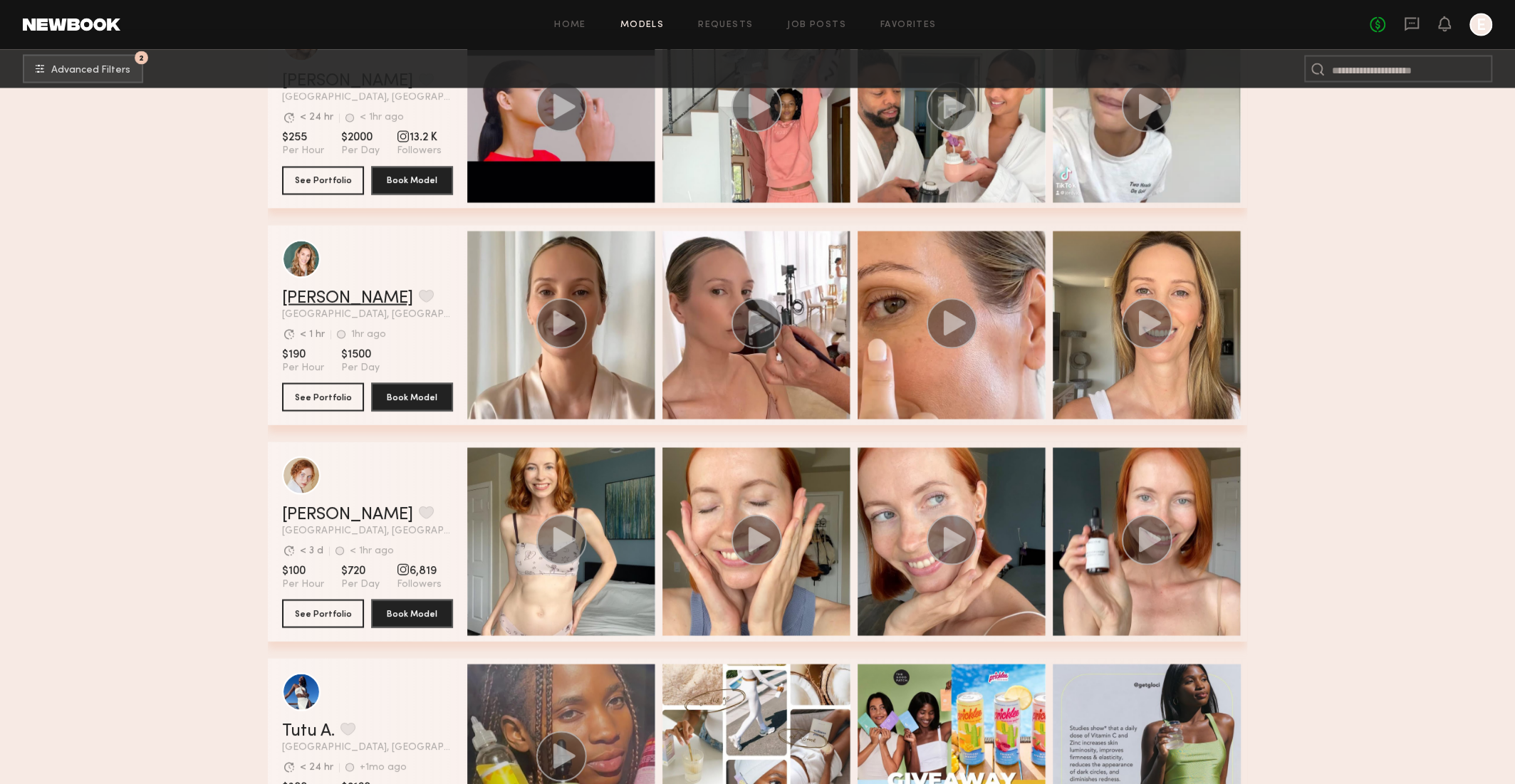
click at [327, 305] on link "Emma W." at bounding box center [348, 298] width 131 height 17
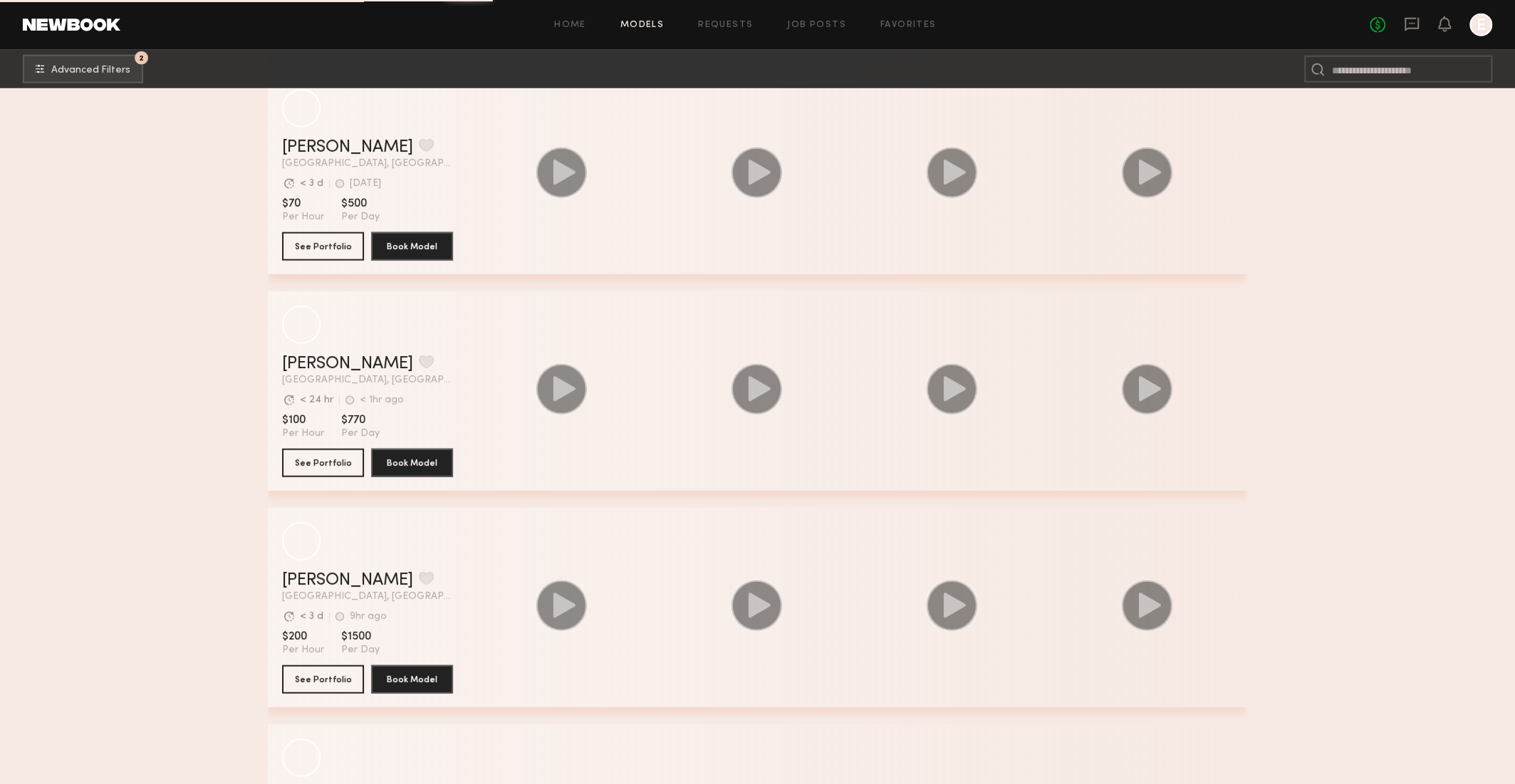
scroll to position [66865, 0]
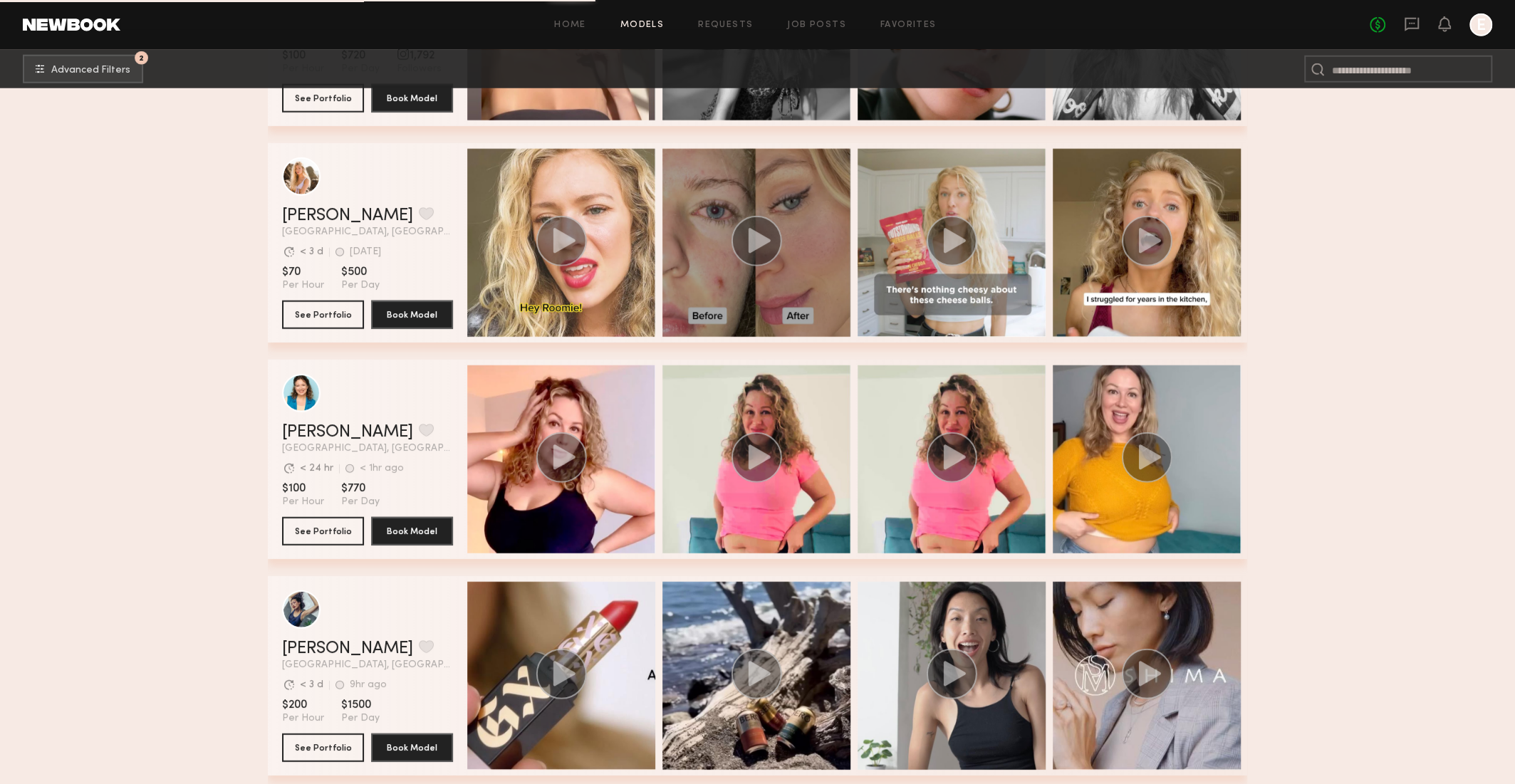
click at [781, 270] on div "grid" at bounding box center [756, 242] width 188 height 188
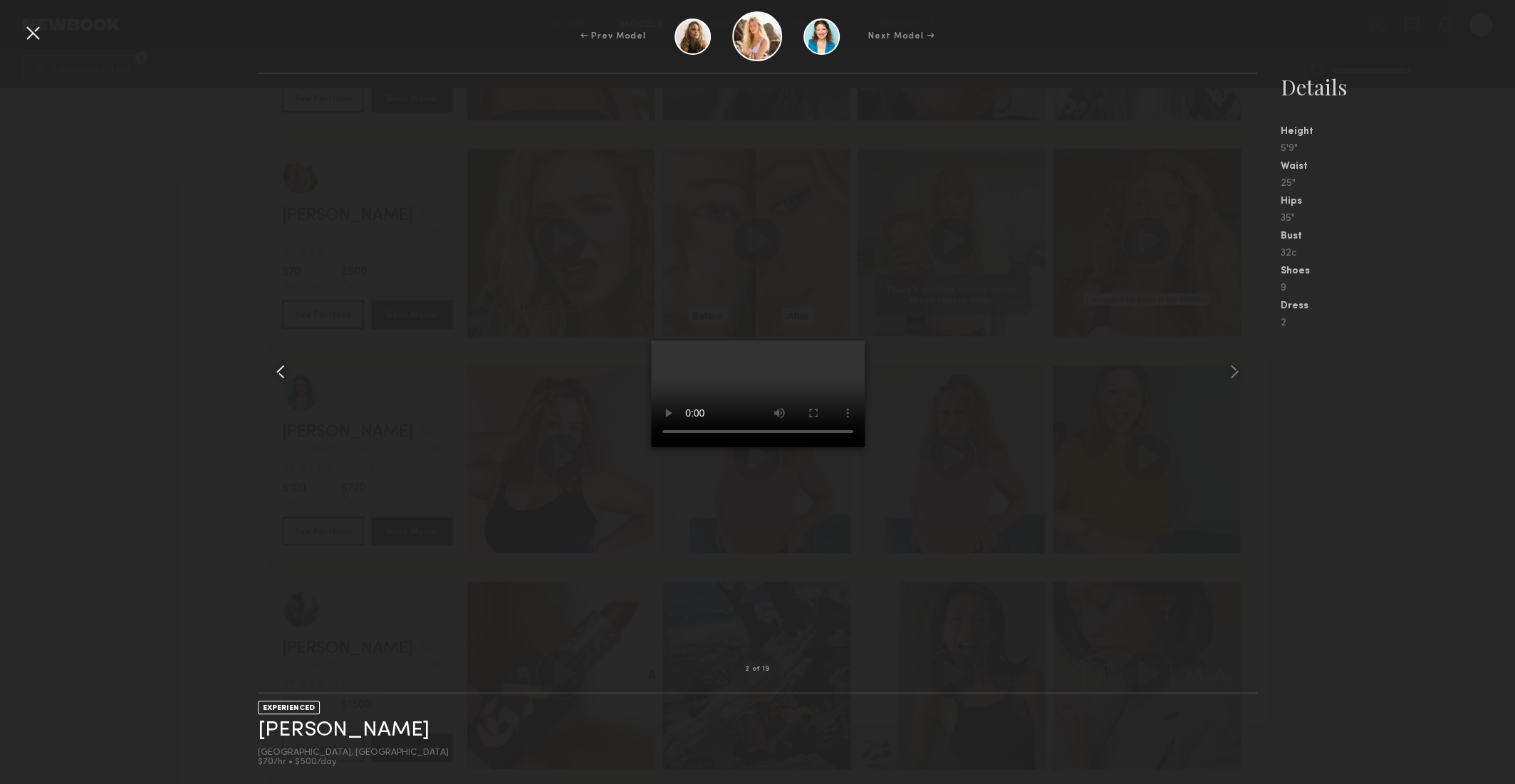
click at [268, 140] on div at bounding box center [277, 371] width 40 height 549
click at [22, 27] on div at bounding box center [32, 32] width 23 height 23
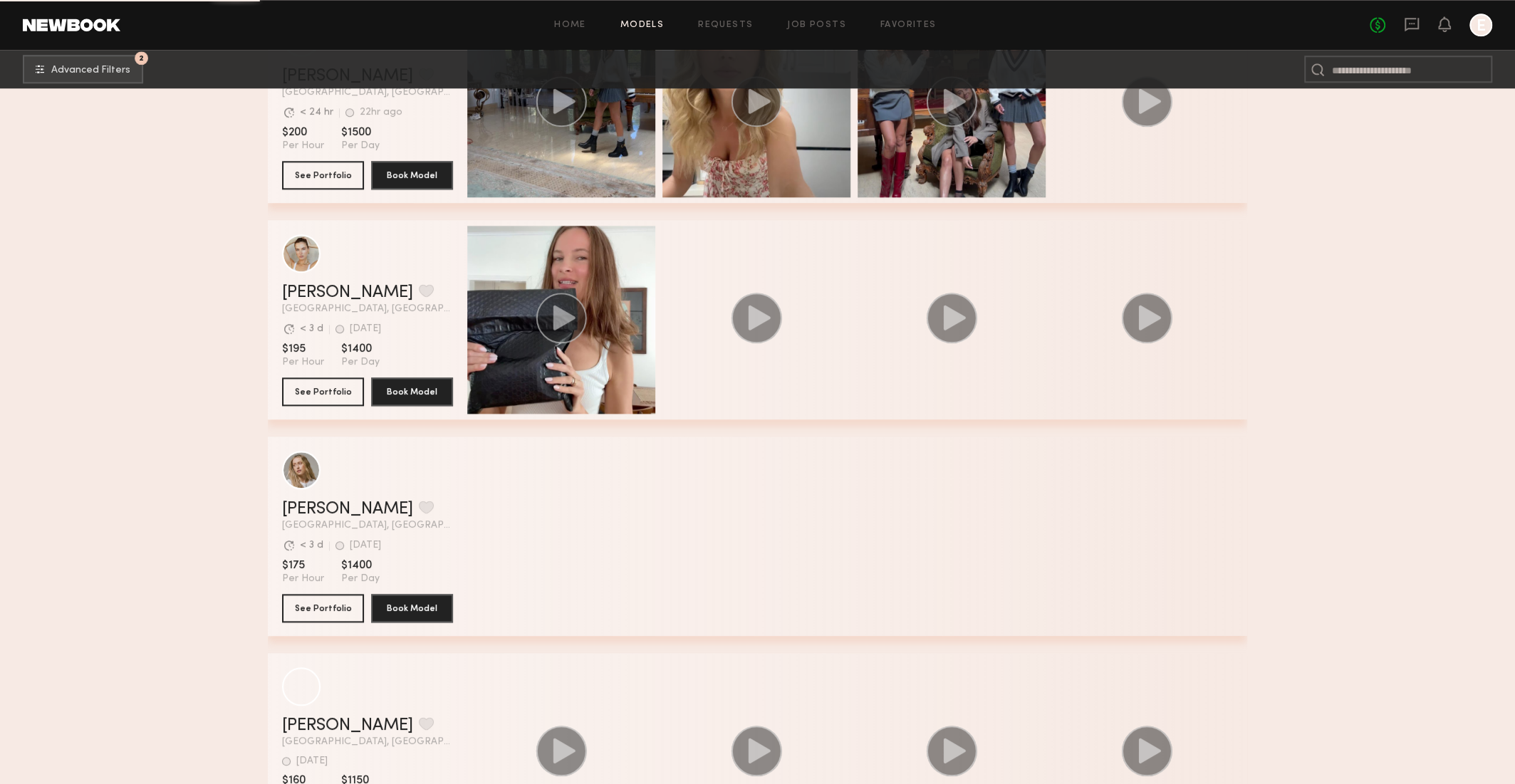
scroll to position [69723, 0]
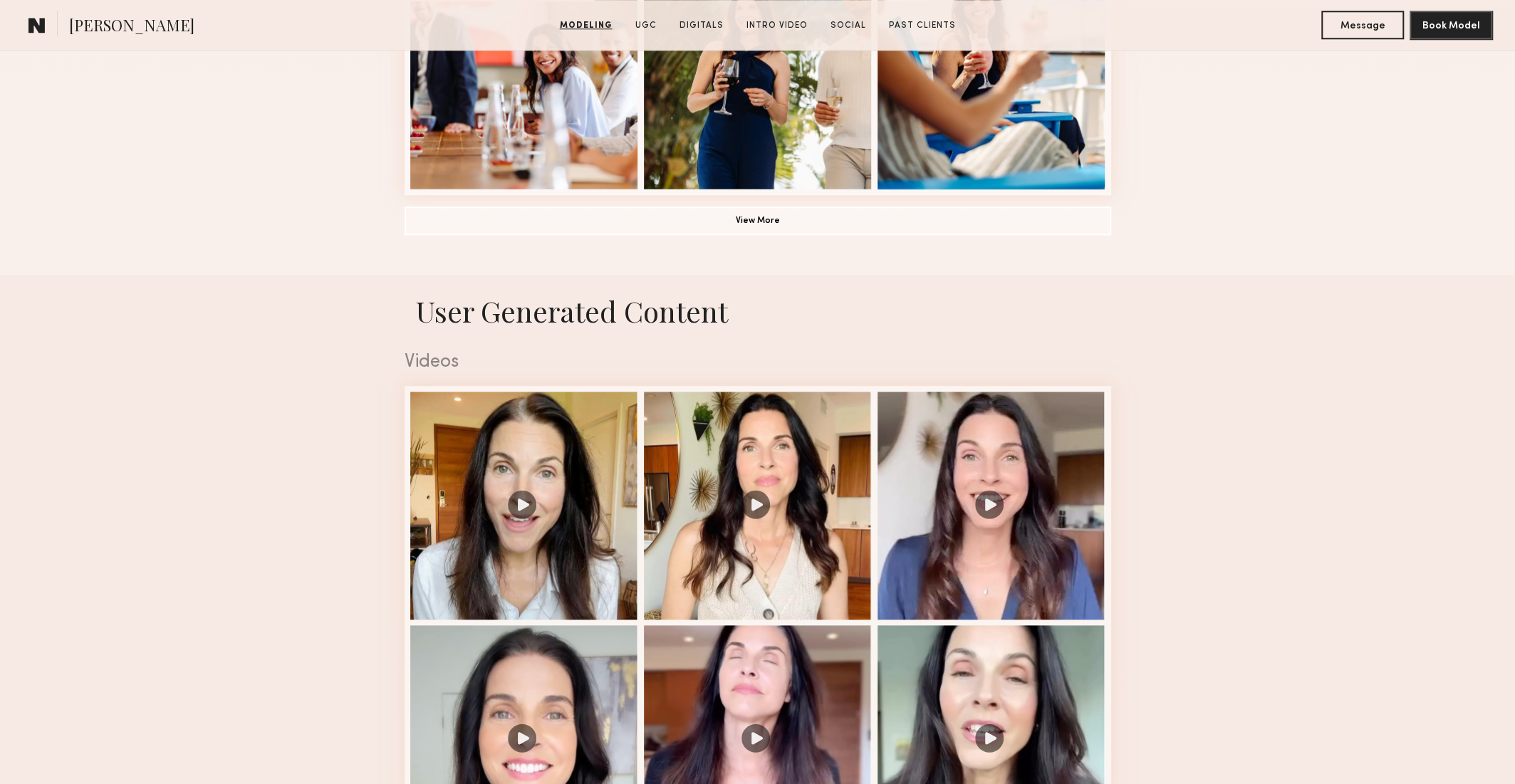
scroll to position [1224, 0]
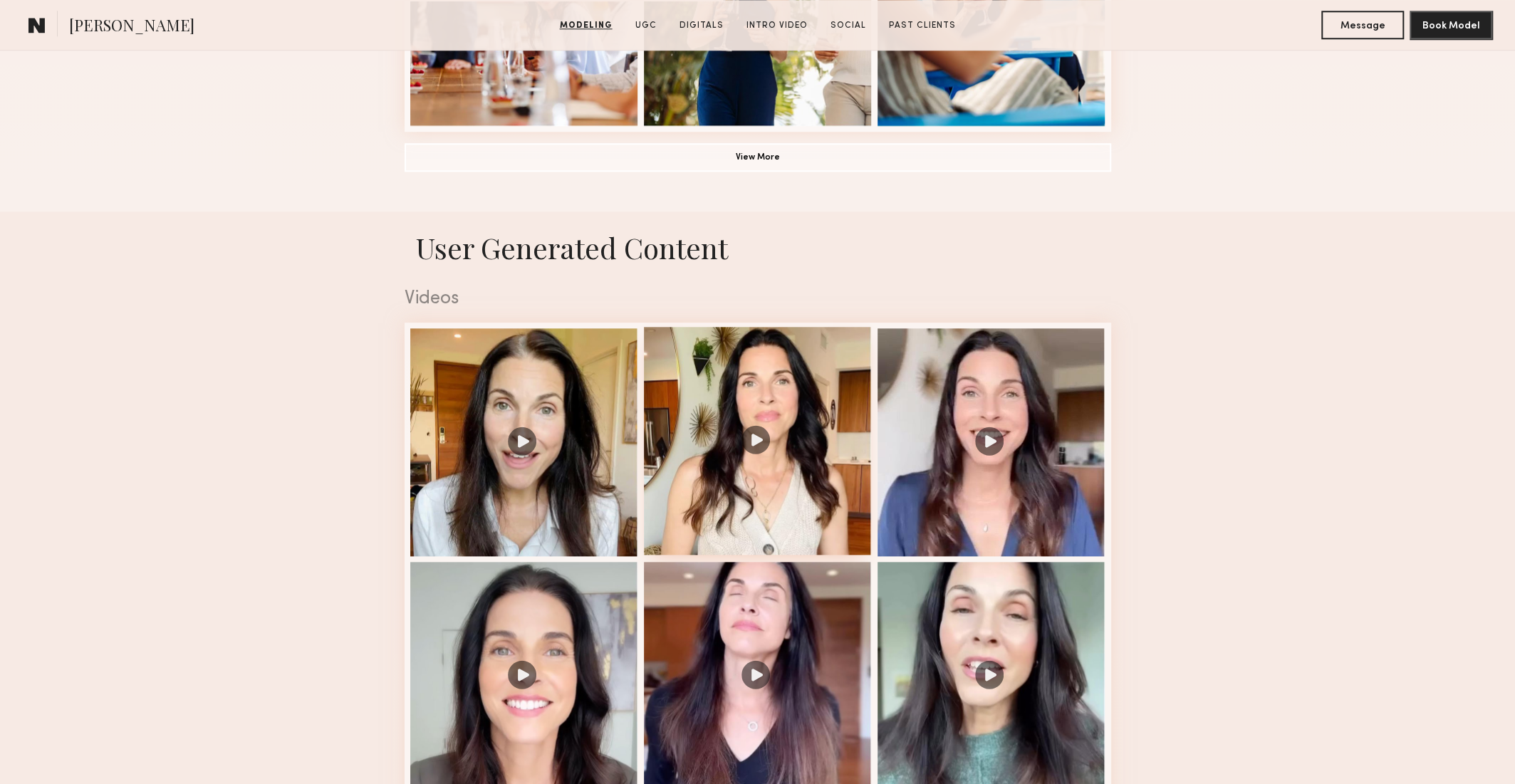
click at [694, 393] on div at bounding box center [758, 440] width 228 height 228
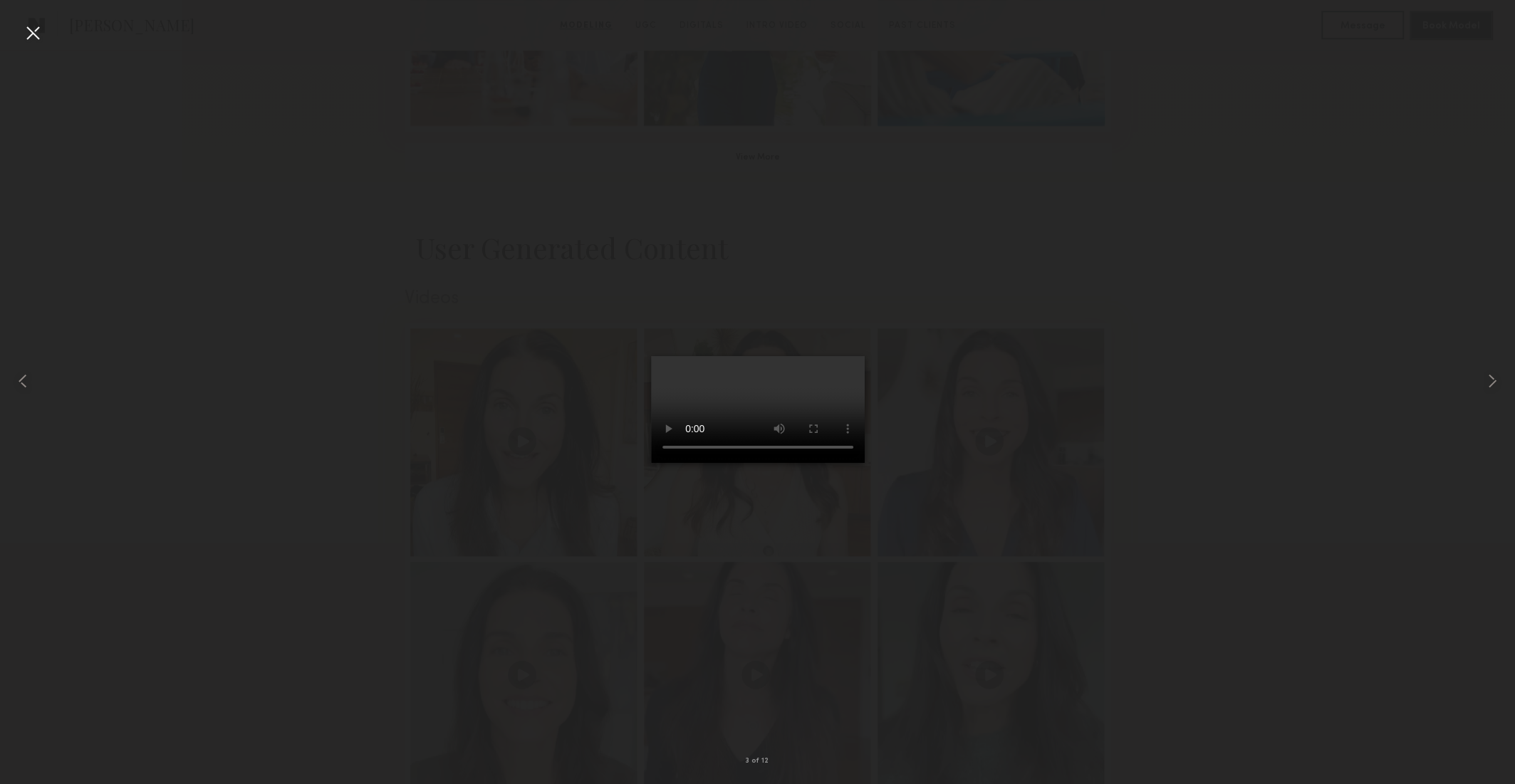
click at [1274, 351] on div at bounding box center [758, 380] width 1515 height 715
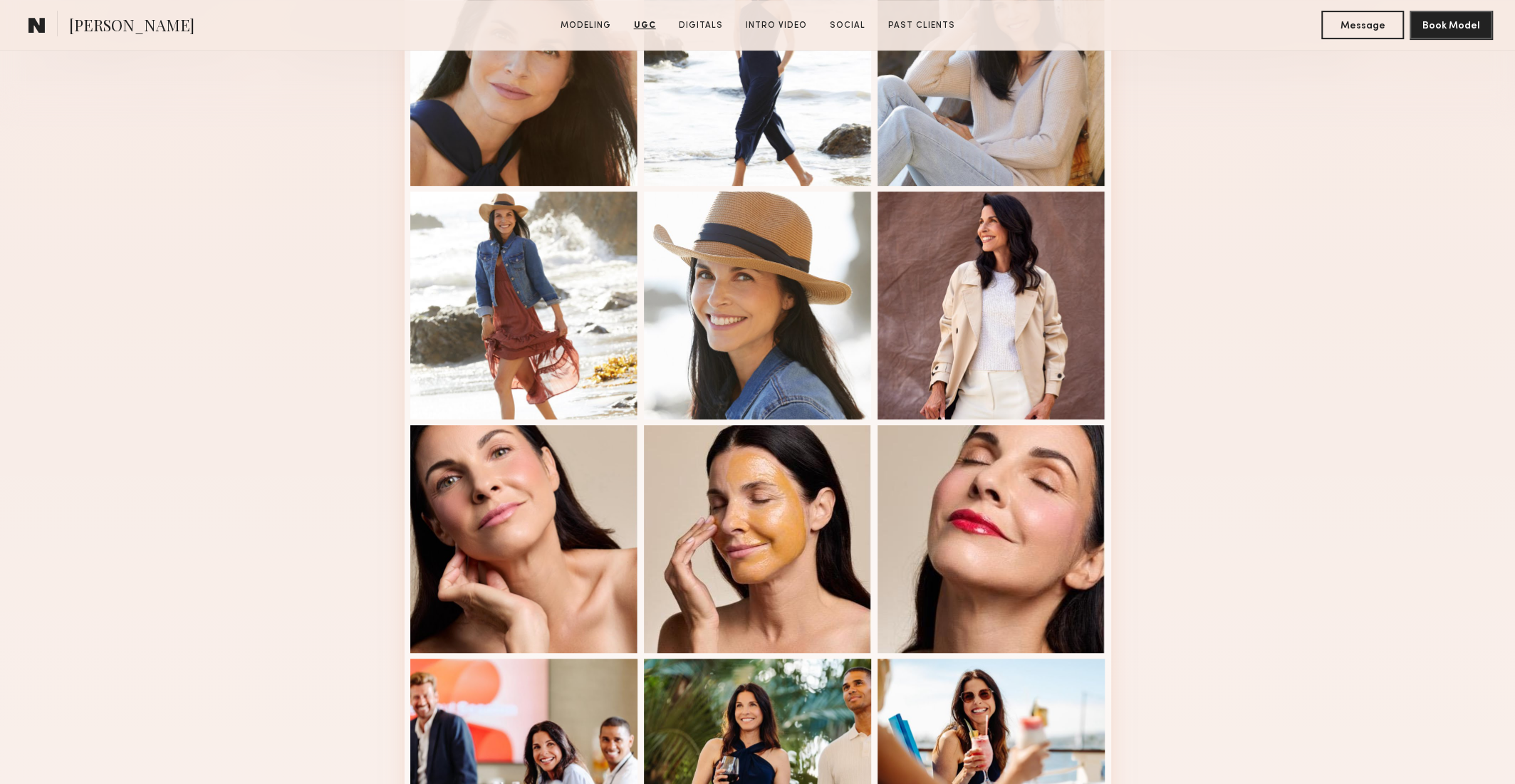
scroll to position [0, 0]
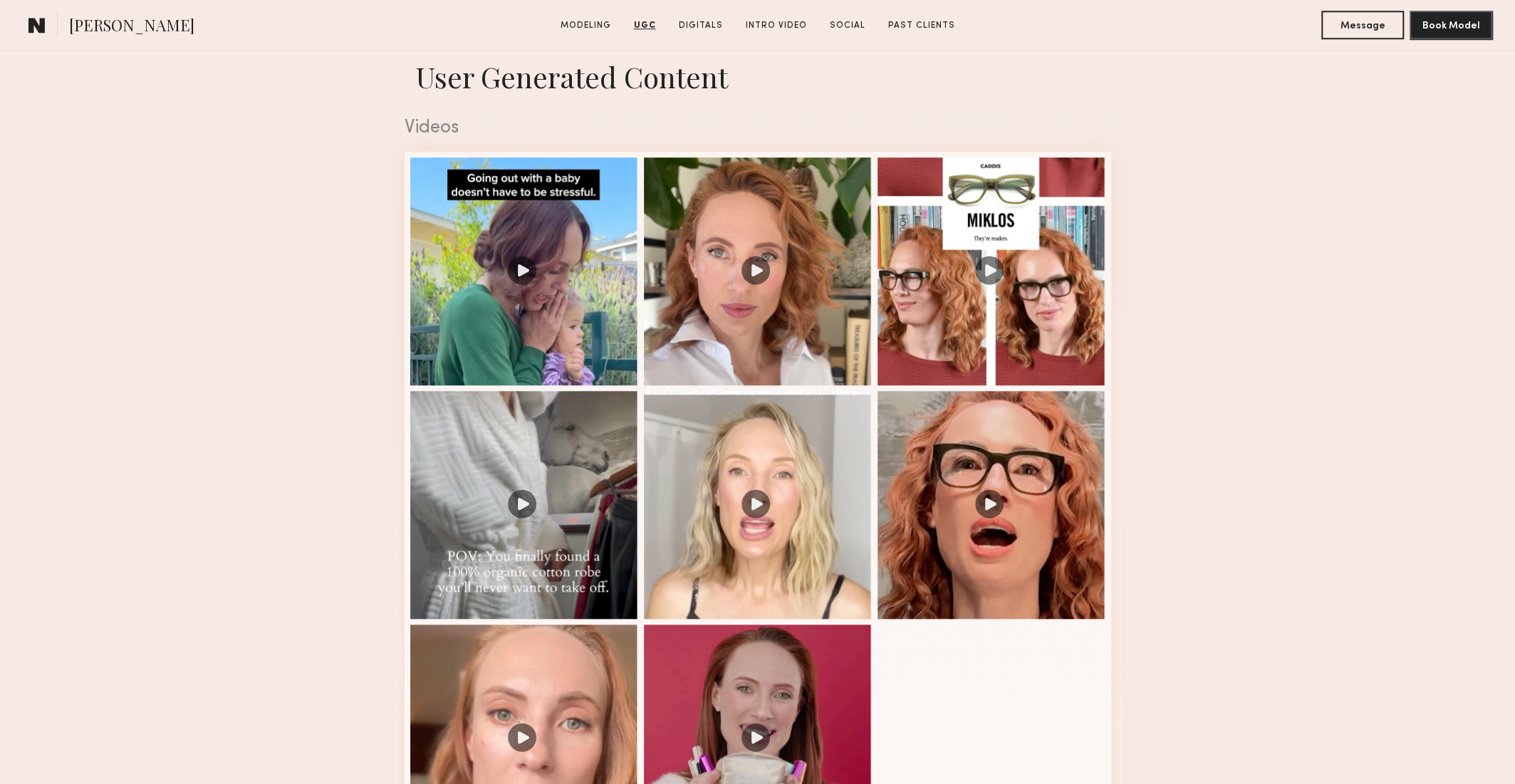
scroll to position [1174, 0]
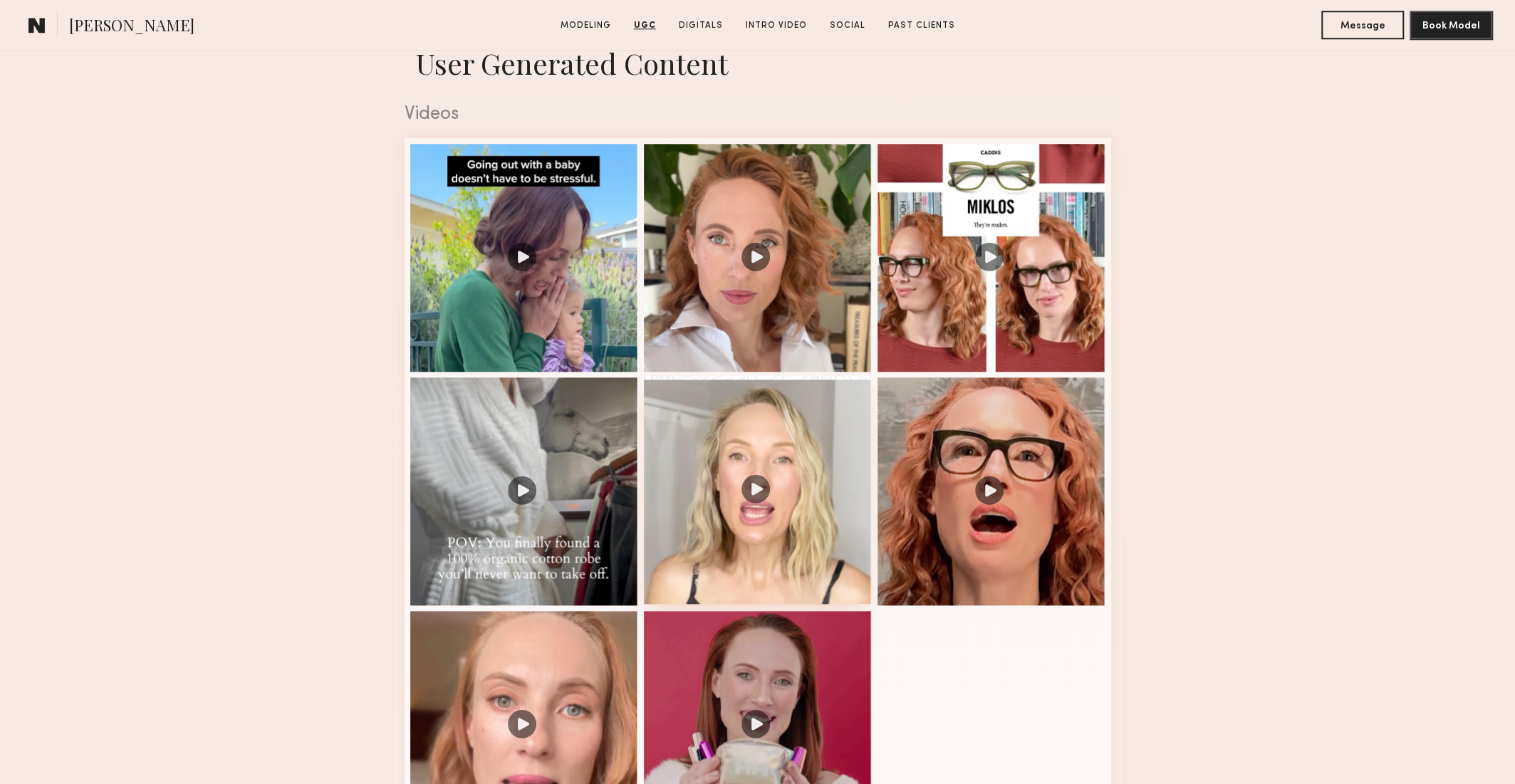
click at [810, 490] on div at bounding box center [758, 489] width 228 height 228
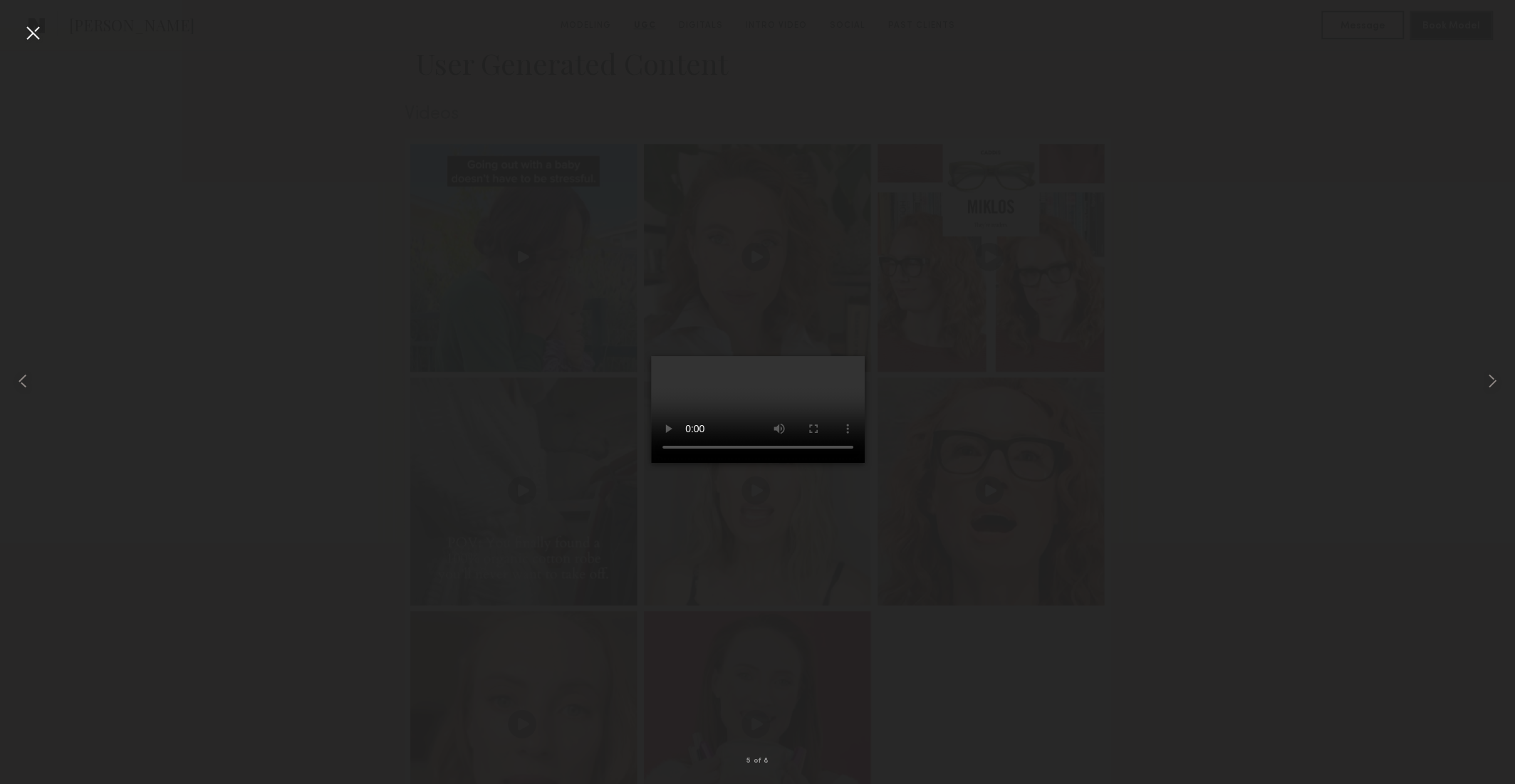
click at [1087, 332] on div at bounding box center [758, 380] width 1515 height 715
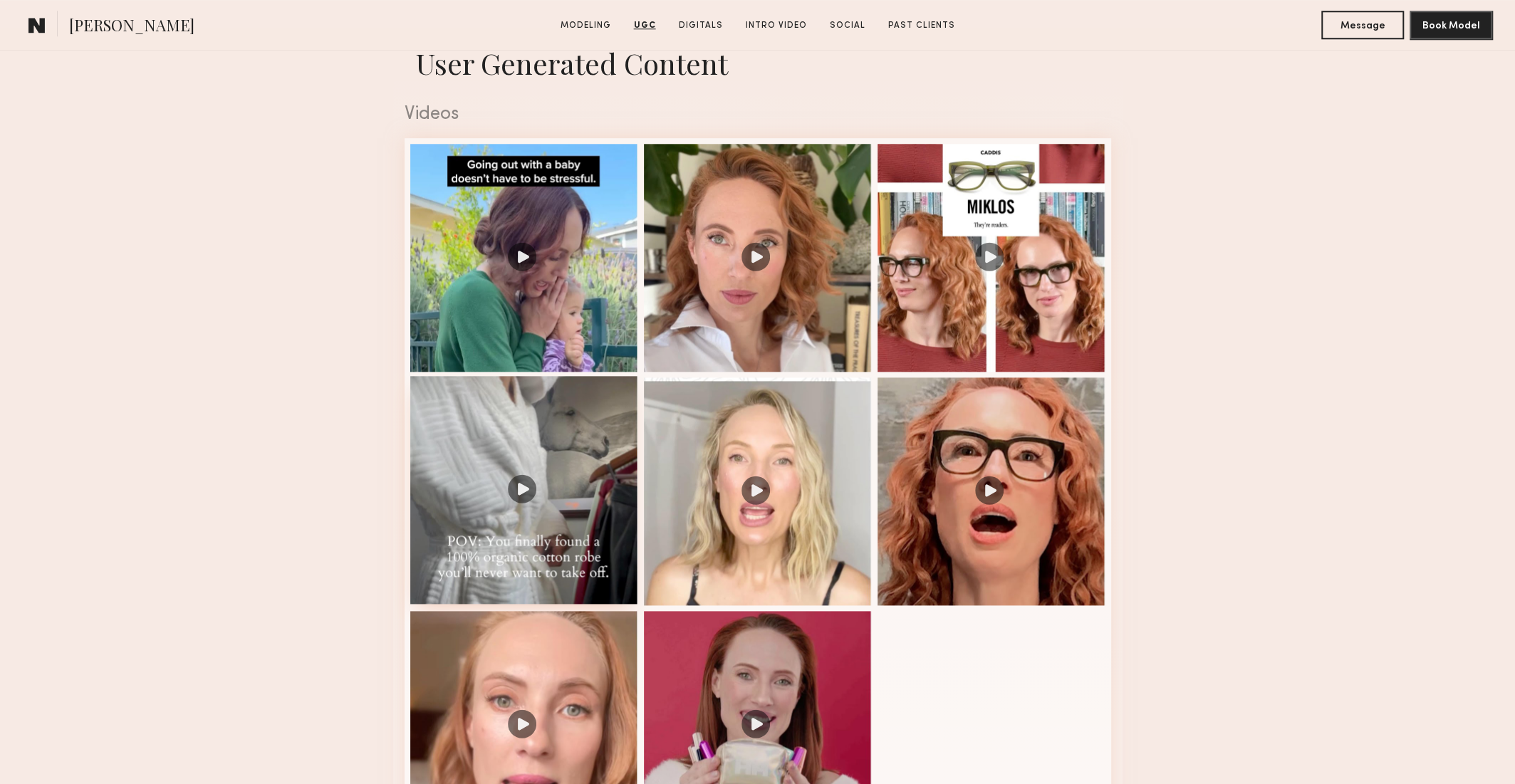
scroll to position [0, 0]
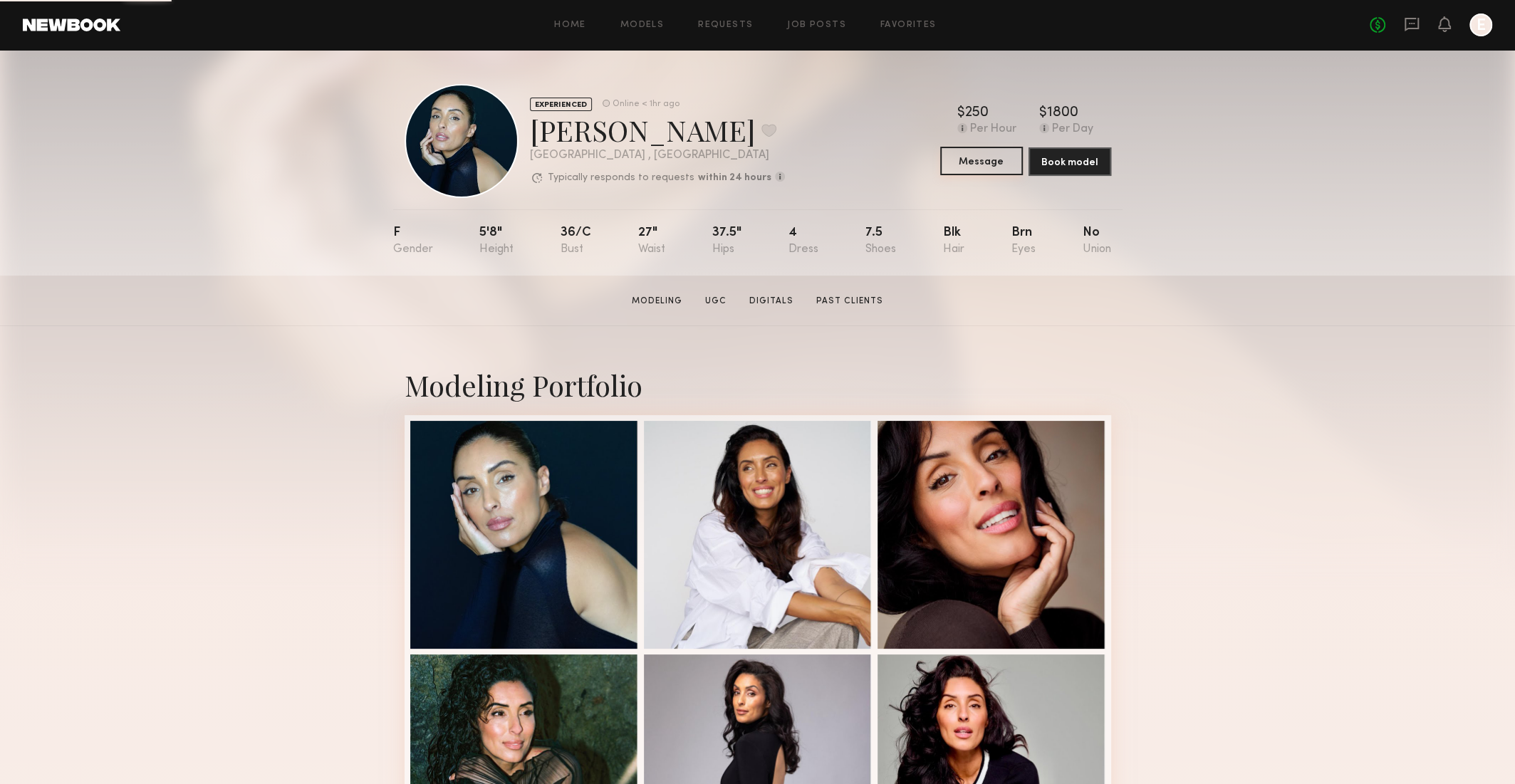
click at [987, 159] on button "Message" at bounding box center [981, 161] width 83 height 29
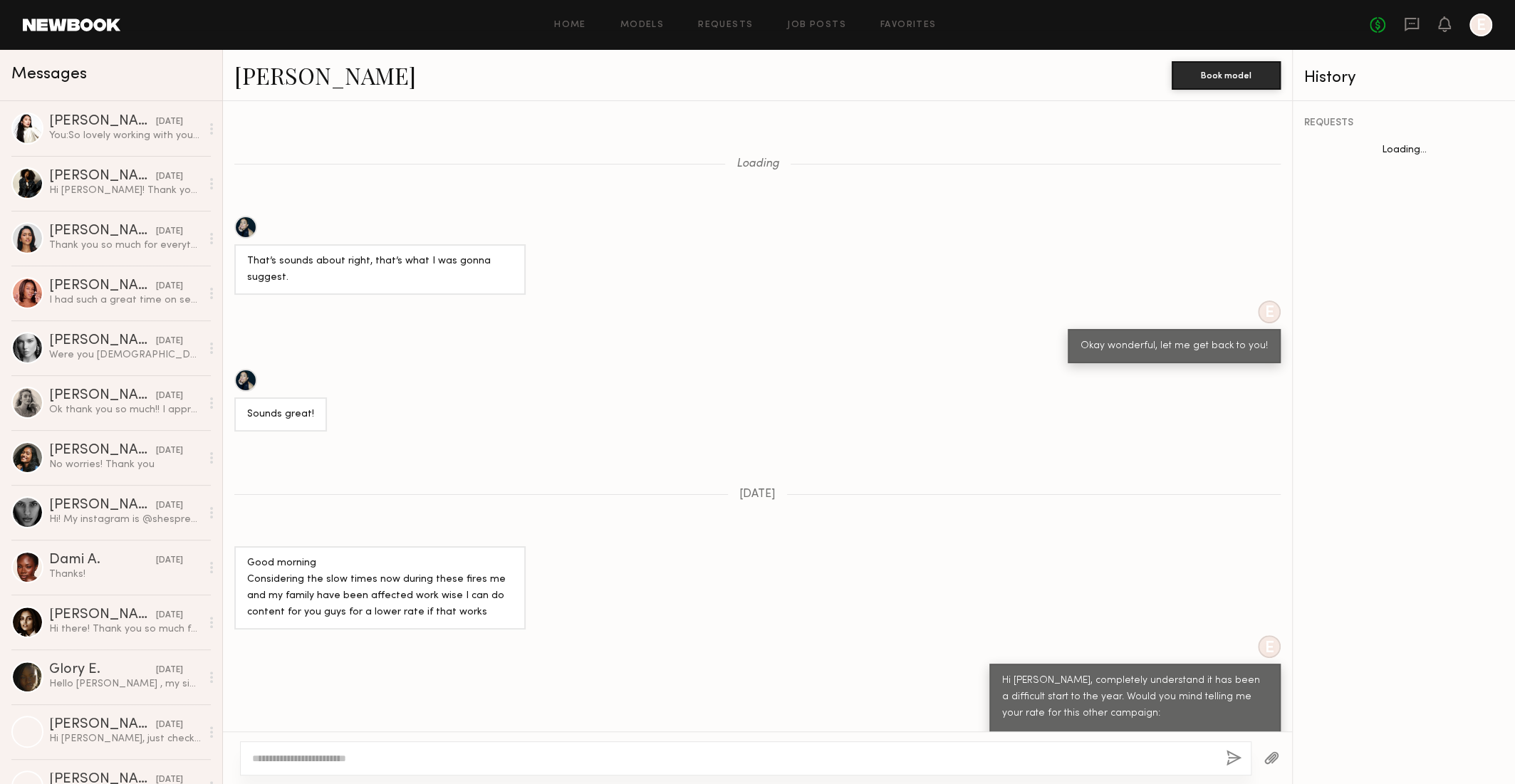
scroll to position [1000, 0]
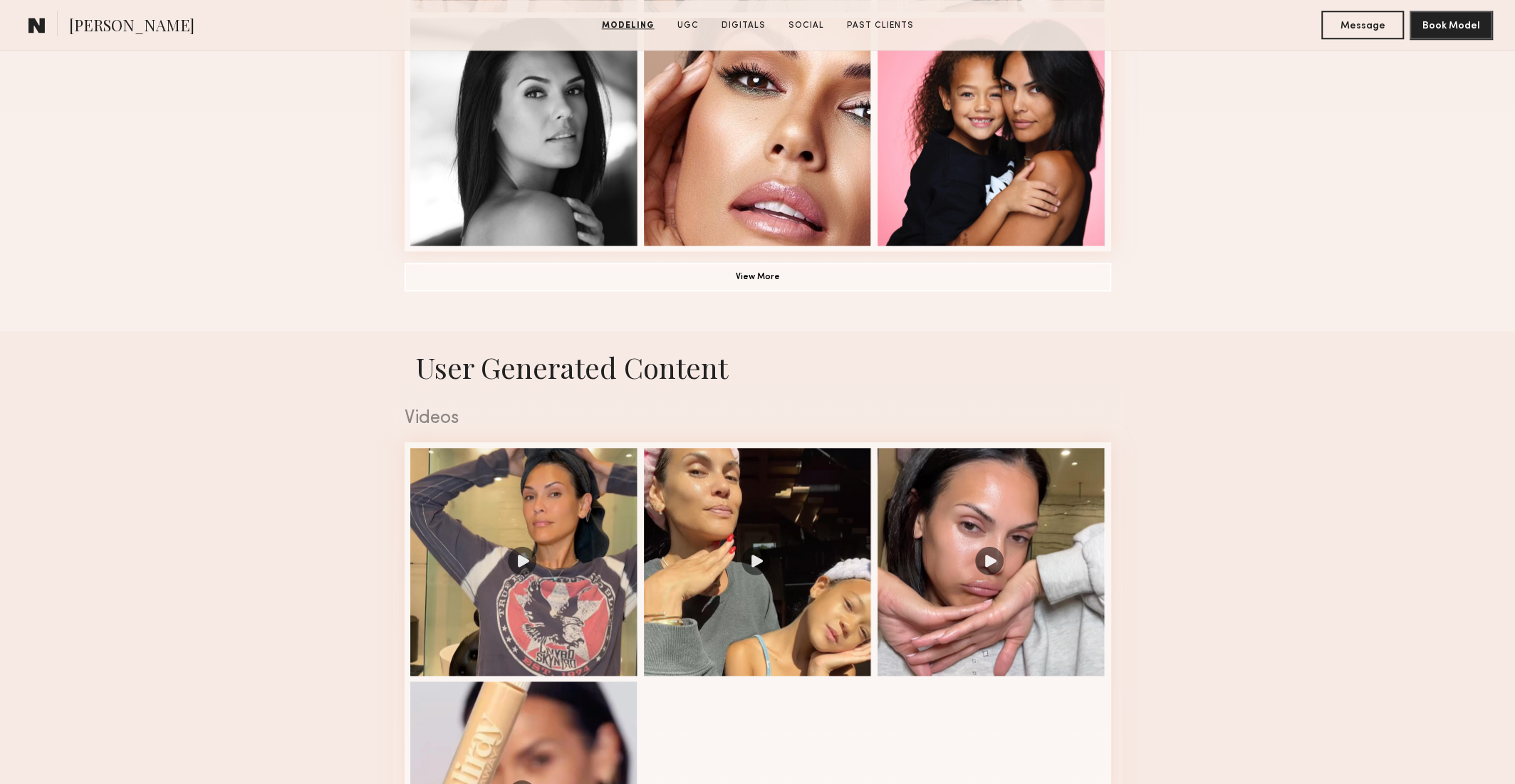
scroll to position [1107, 0]
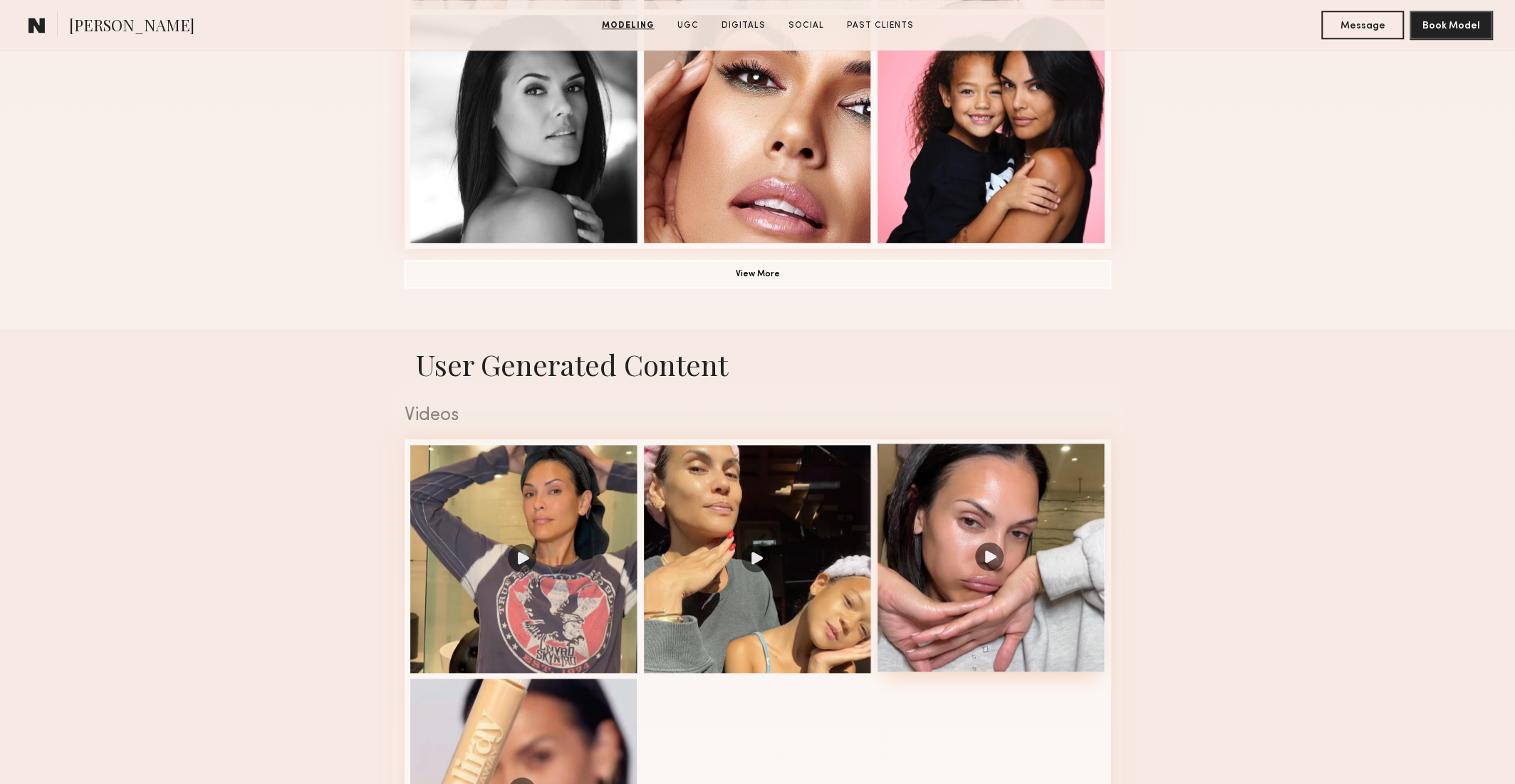
click at [912, 599] on div at bounding box center [991, 557] width 228 height 228
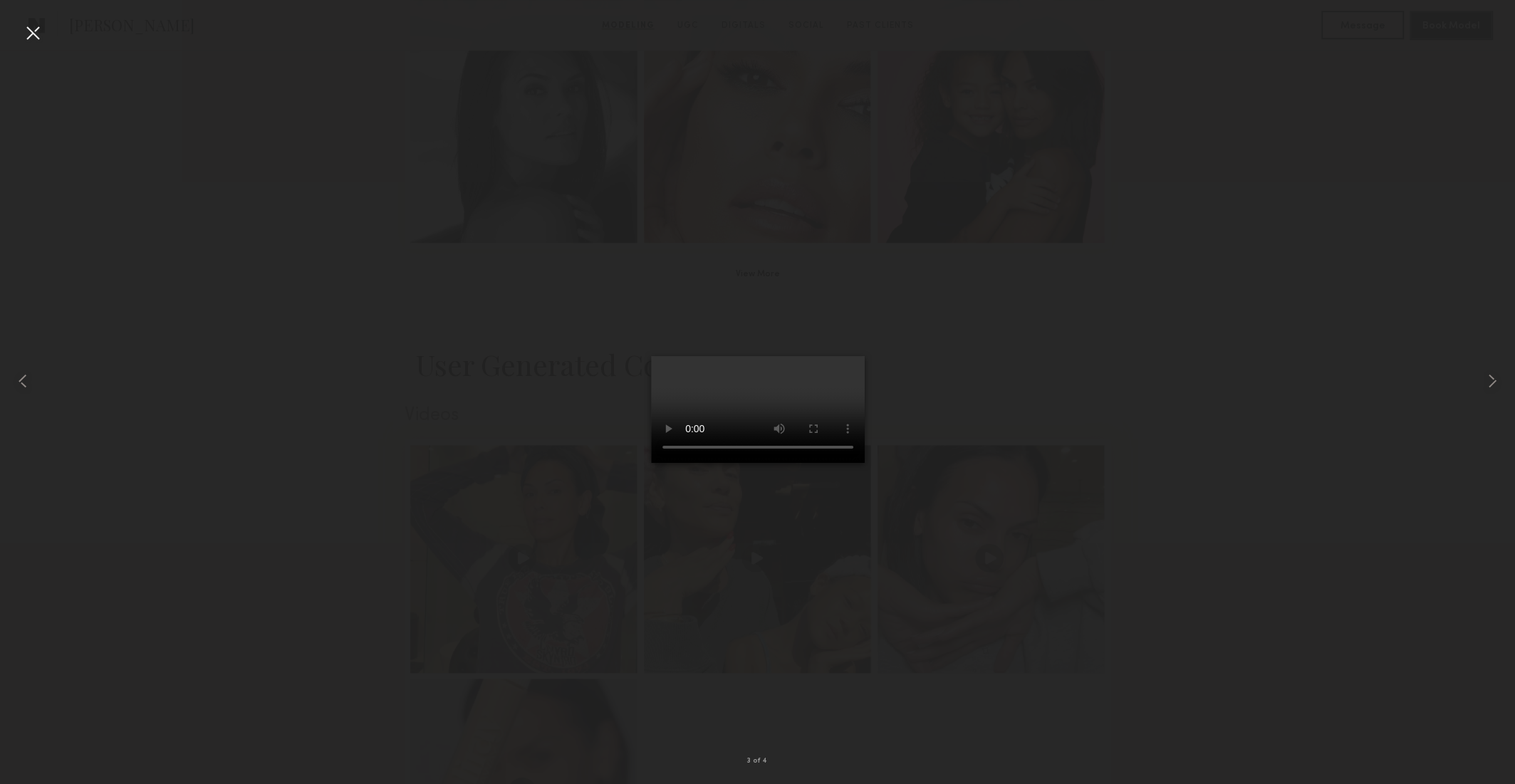
click at [343, 371] on div at bounding box center [758, 380] width 1515 height 715
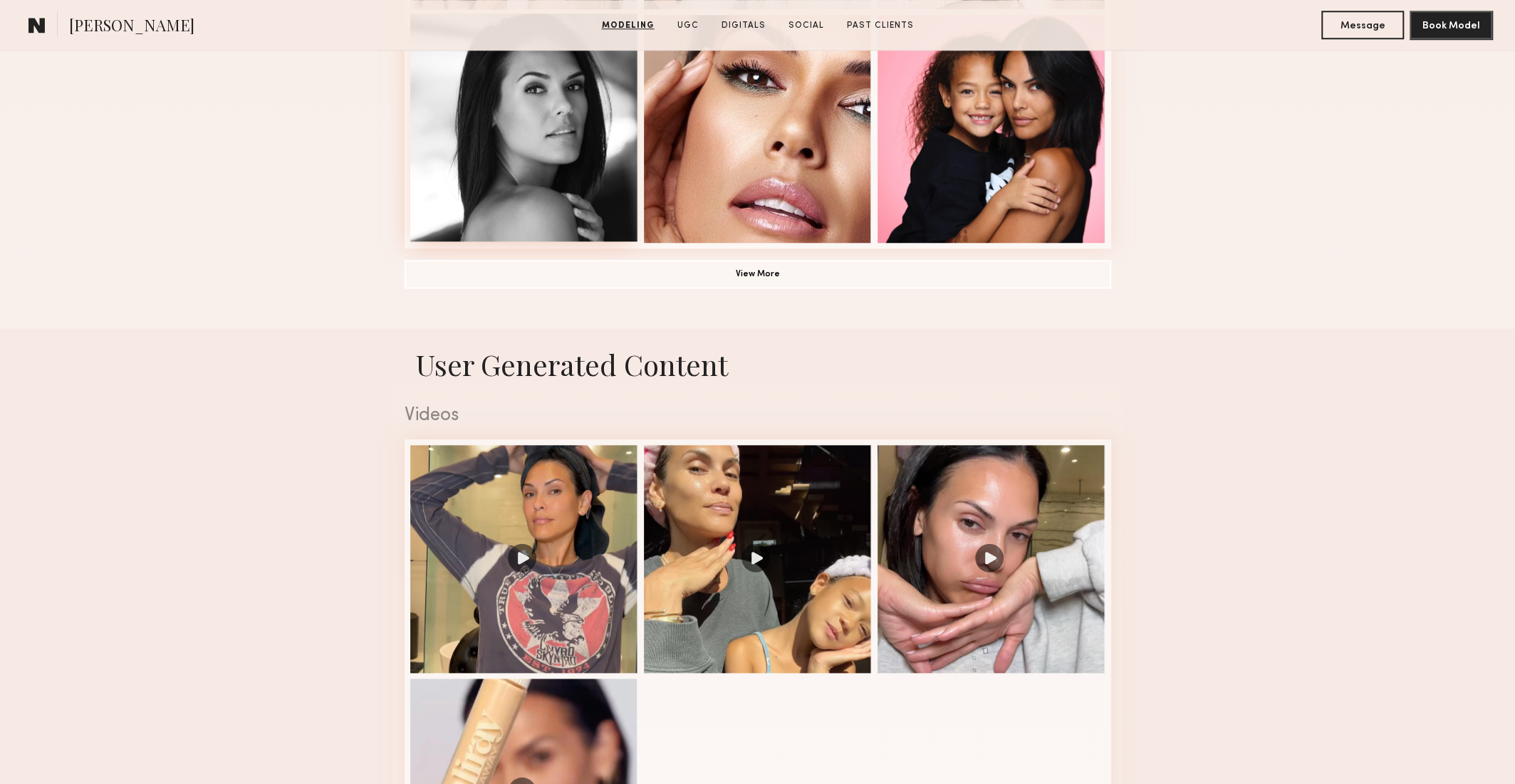
scroll to position [0, 0]
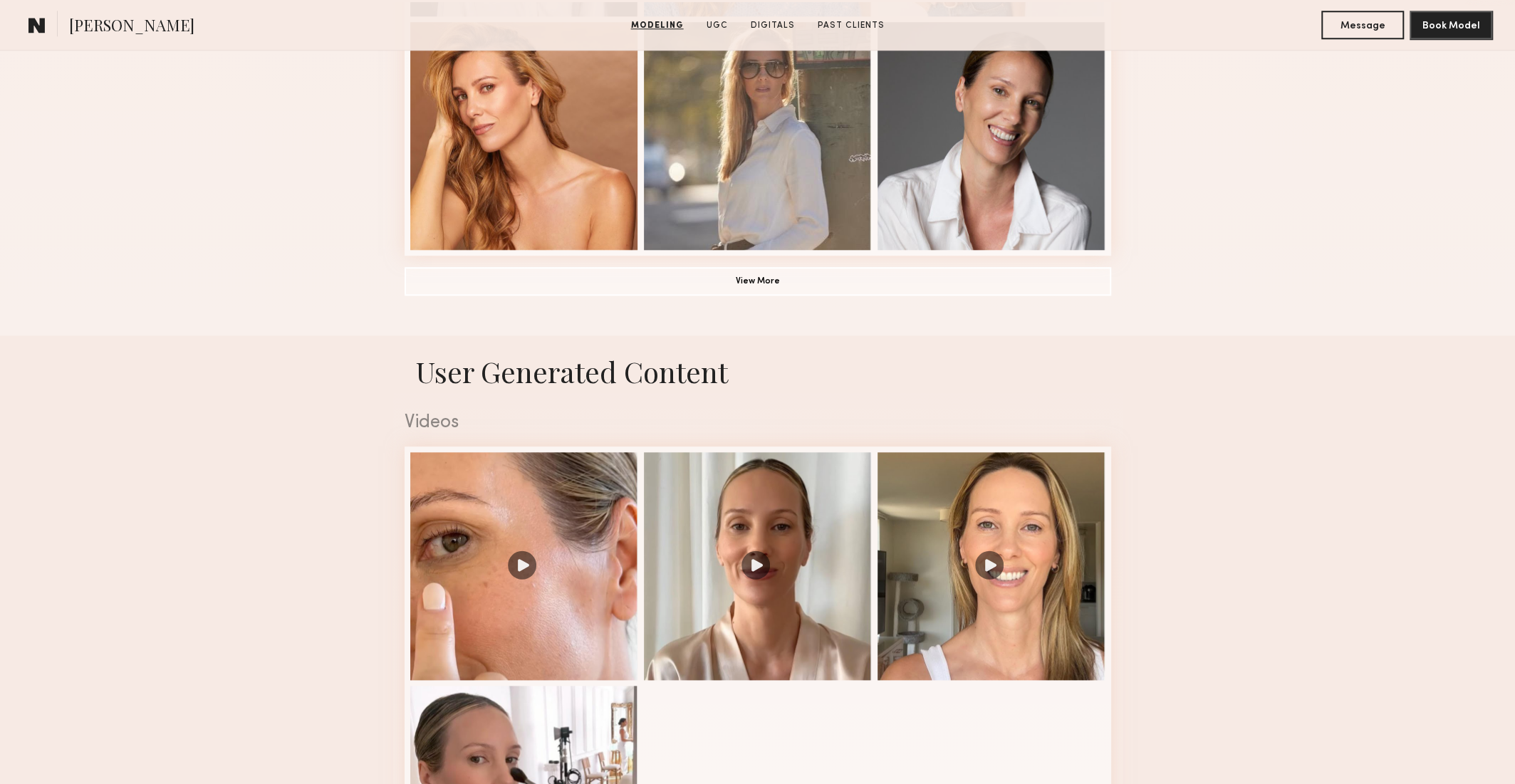
scroll to position [1097, 0]
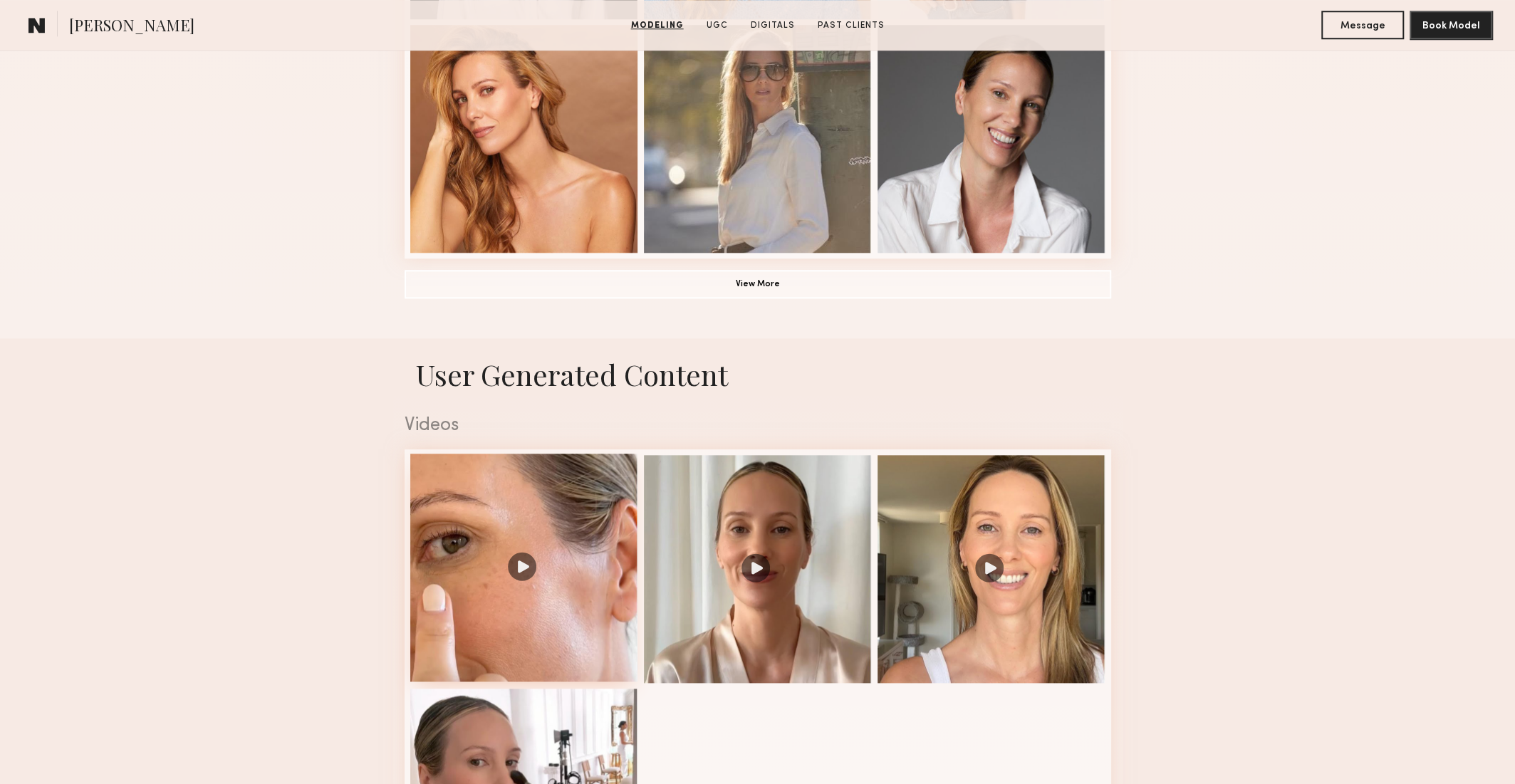
click at [588, 616] on div at bounding box center [524, 567] width 228 height 228
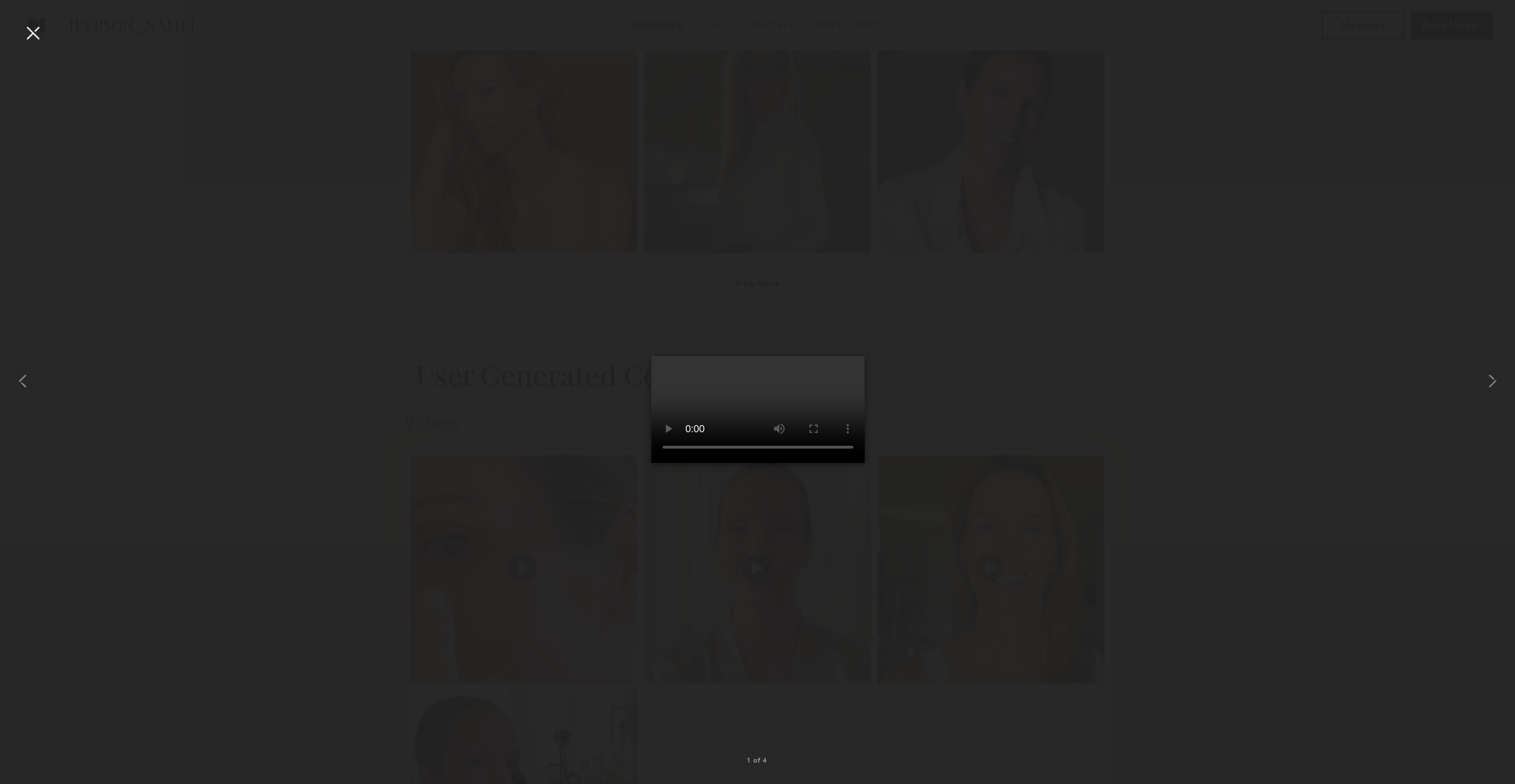
click at [1115, 528] on div at bounding box center [758, 380] width 1515 height 715
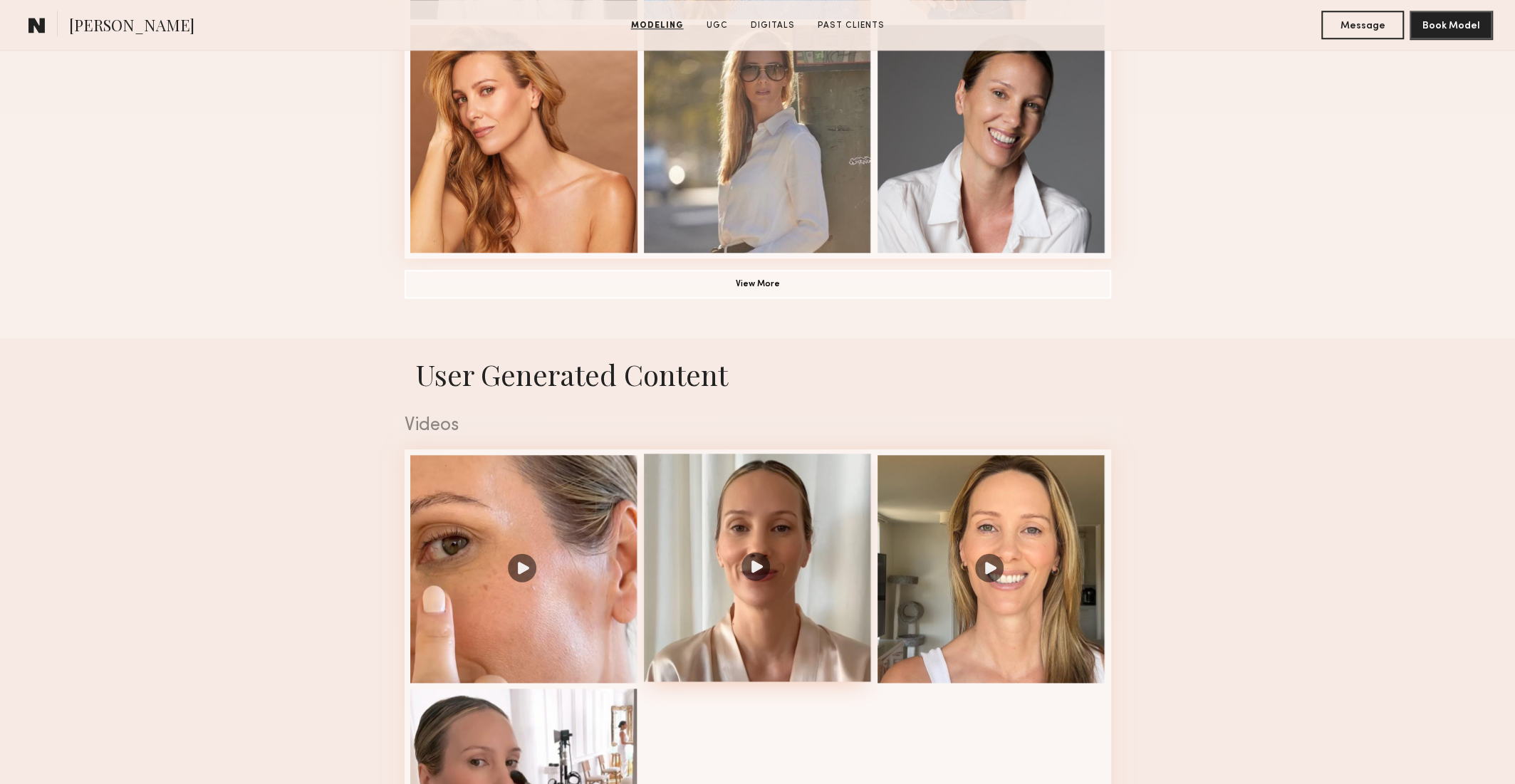
click at [829, 649] on div at bounding box center [758, 567] width 228 height 228
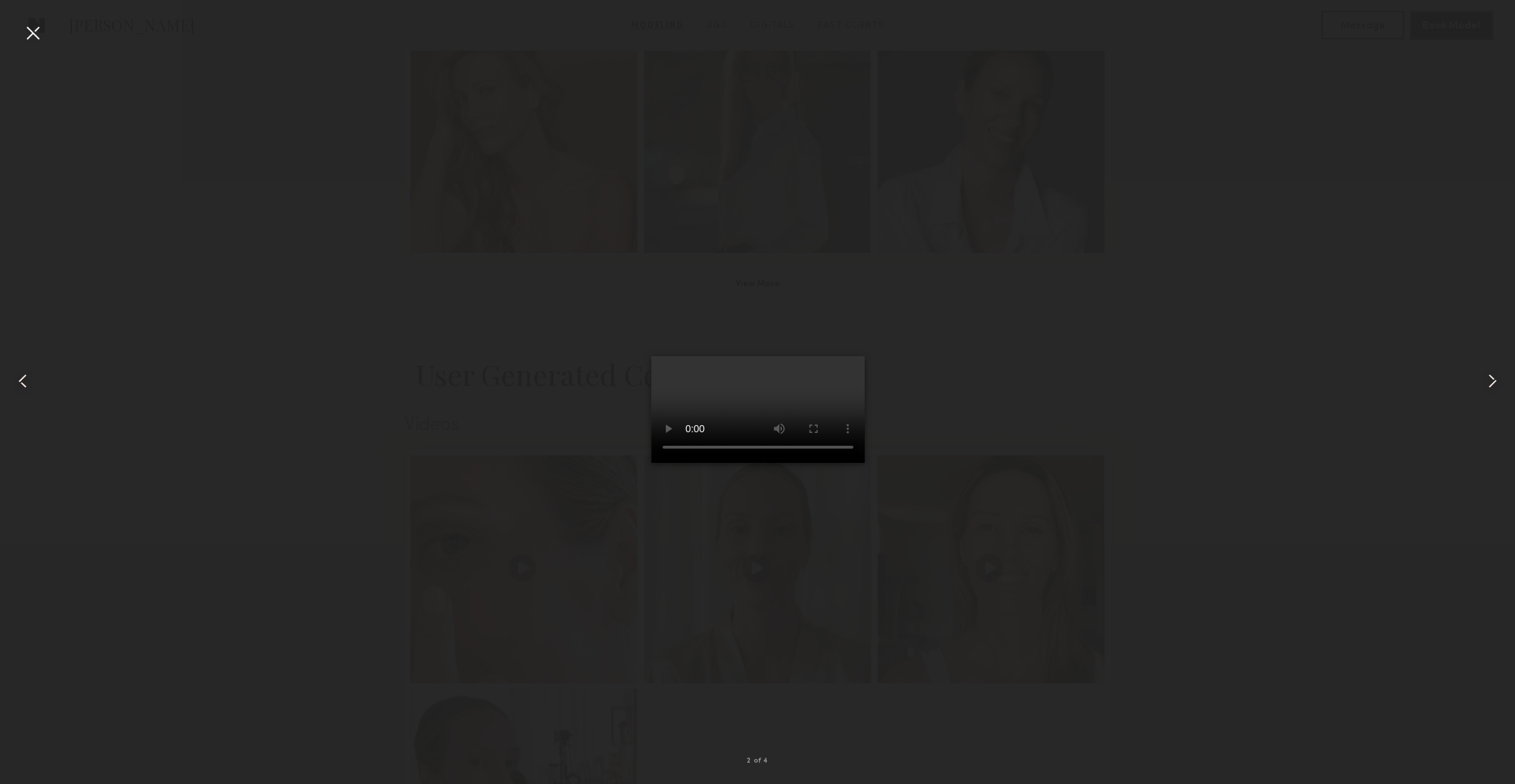
click at [1175, 309] on div at bounding box center [758, 380] width 1515 height 715
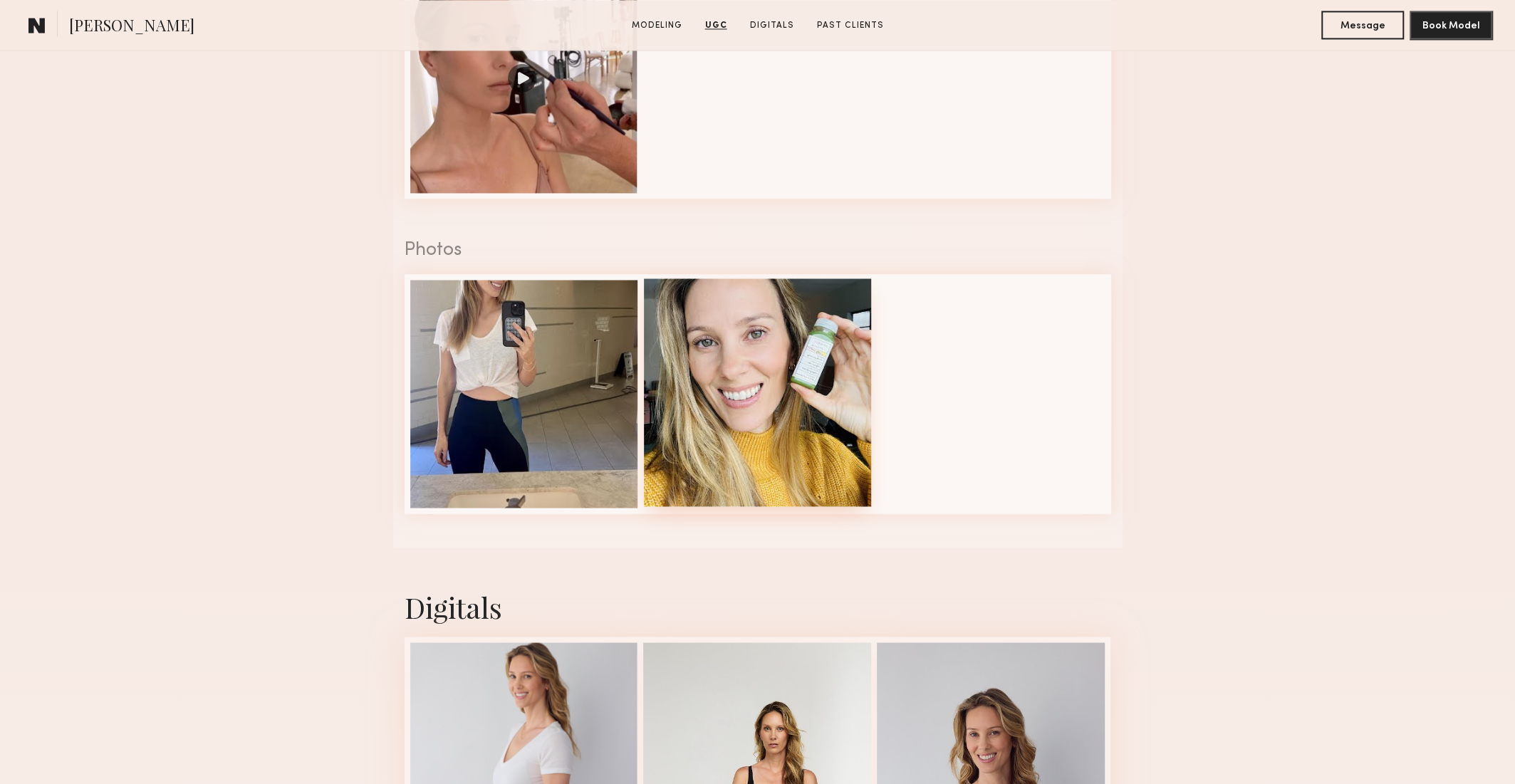
scroll to position [0, 0]
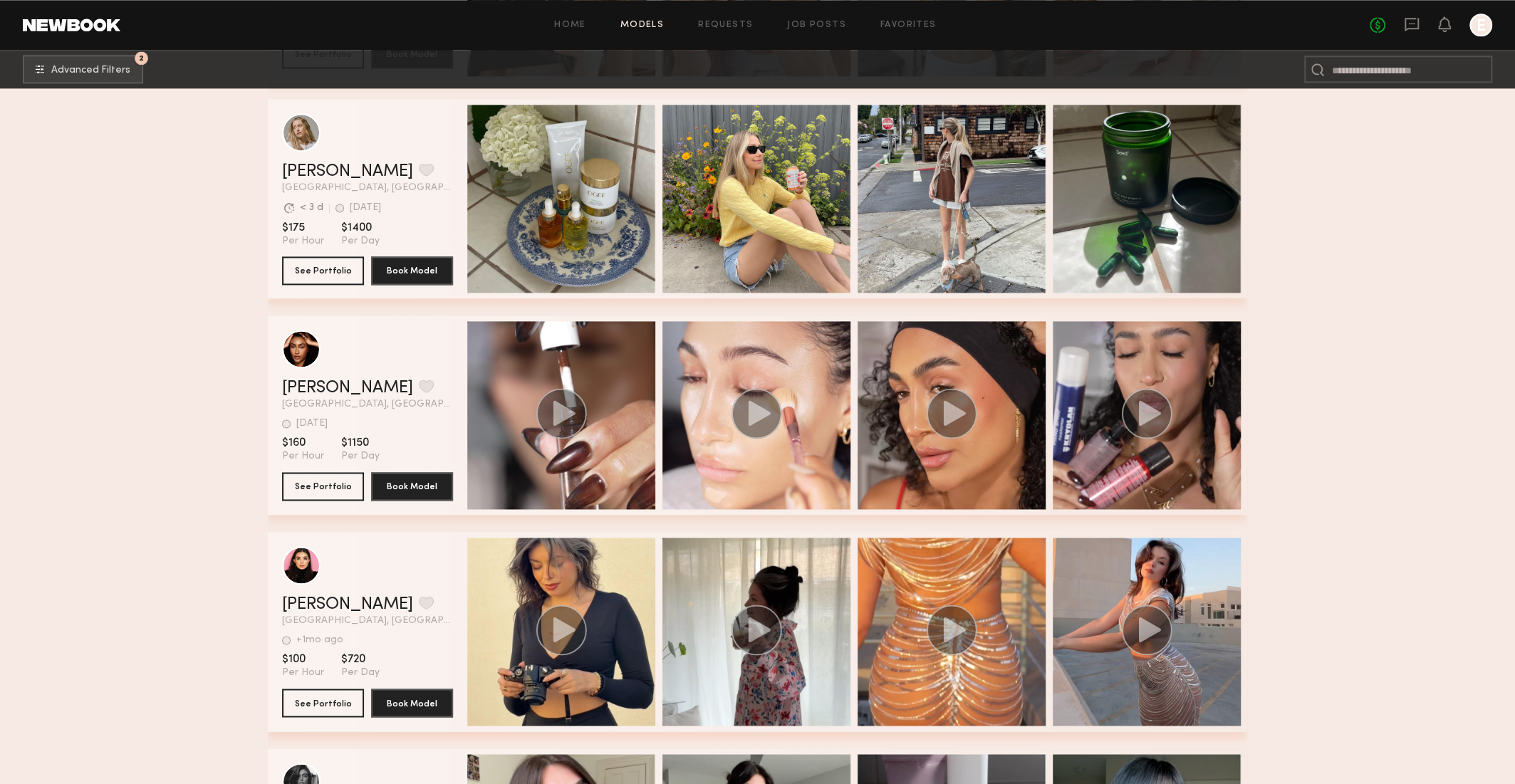
scroll to position [70004, 0]
